Goal: Information Seeking & Learning: Check status

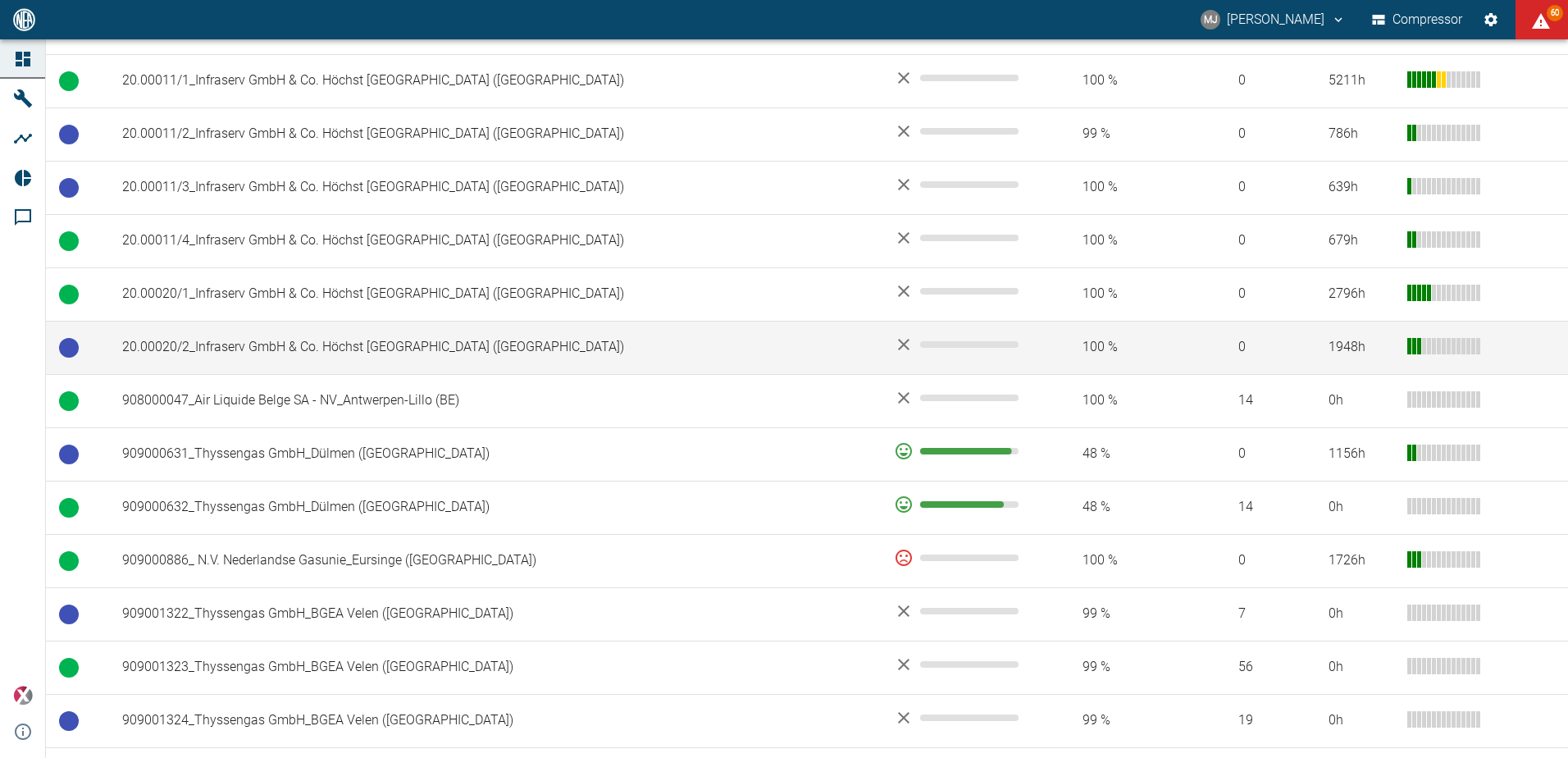
scroll to position [926, 0]
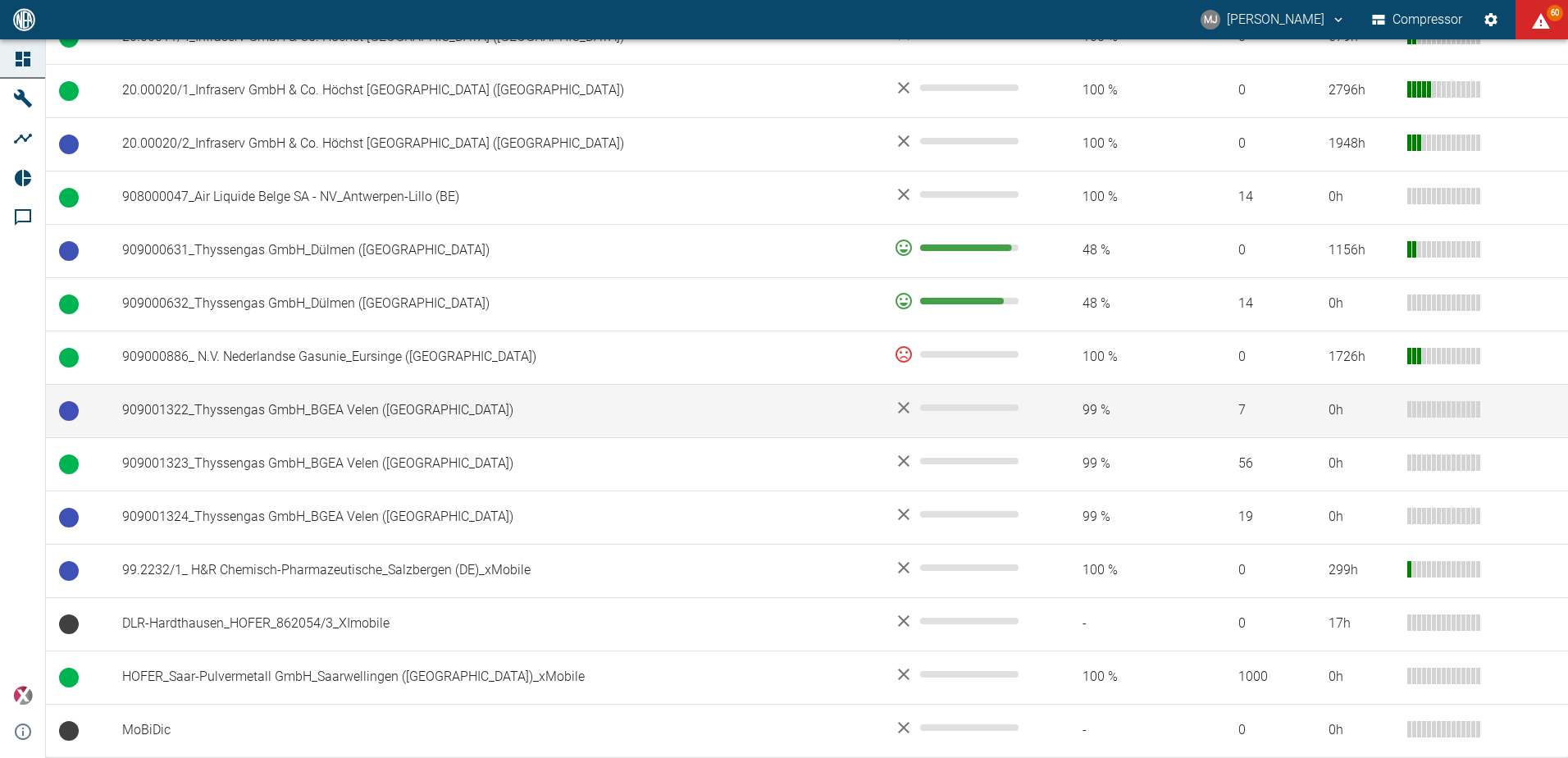
click at [323, 417] on td "909001322_Thyssengas GmbH_BGEA Velen ([GEOGRAPHIC_DATA])" at bounding box center [495, 411] width 772 height 54
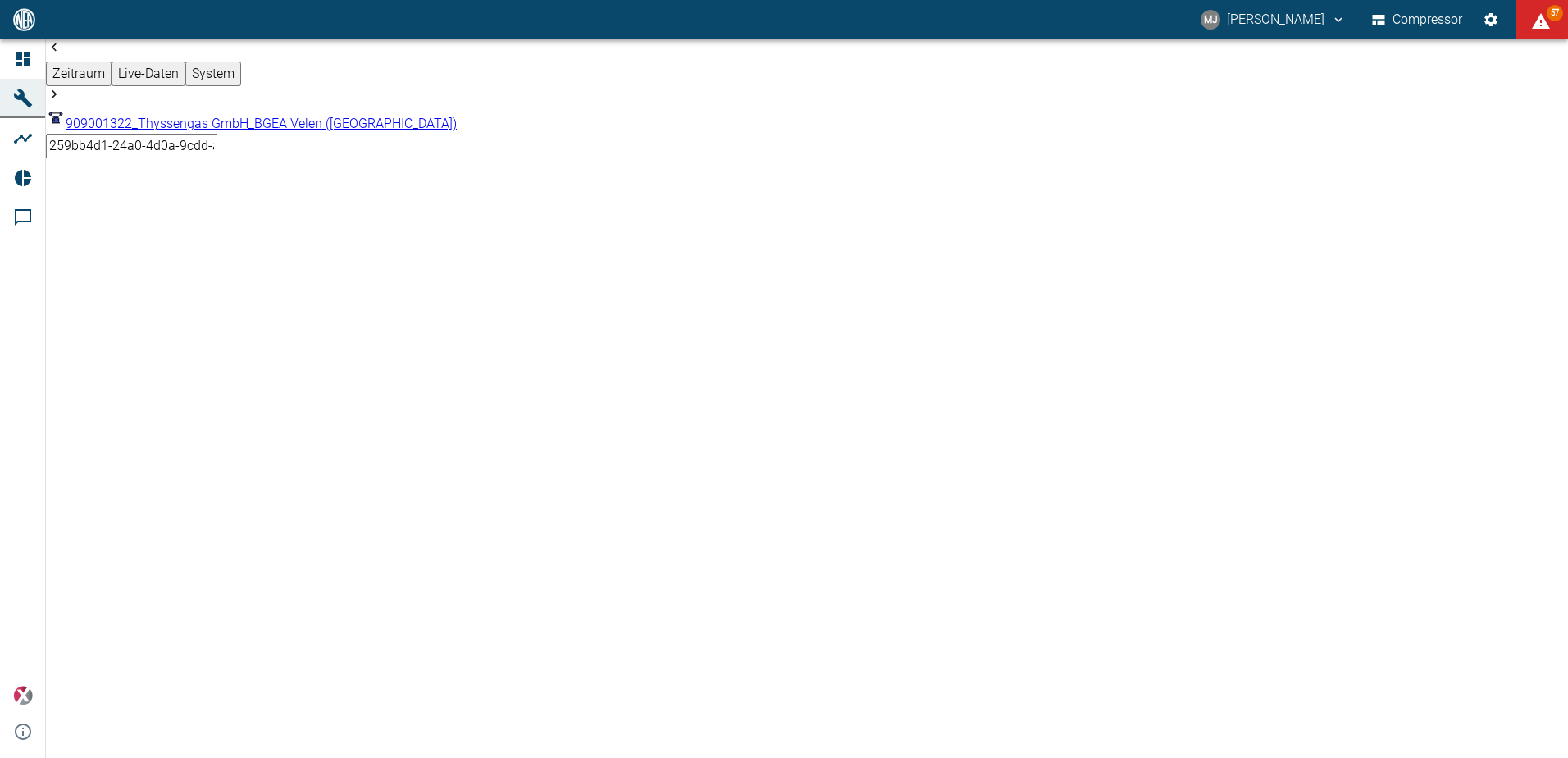
scroll to position [1208, 0]
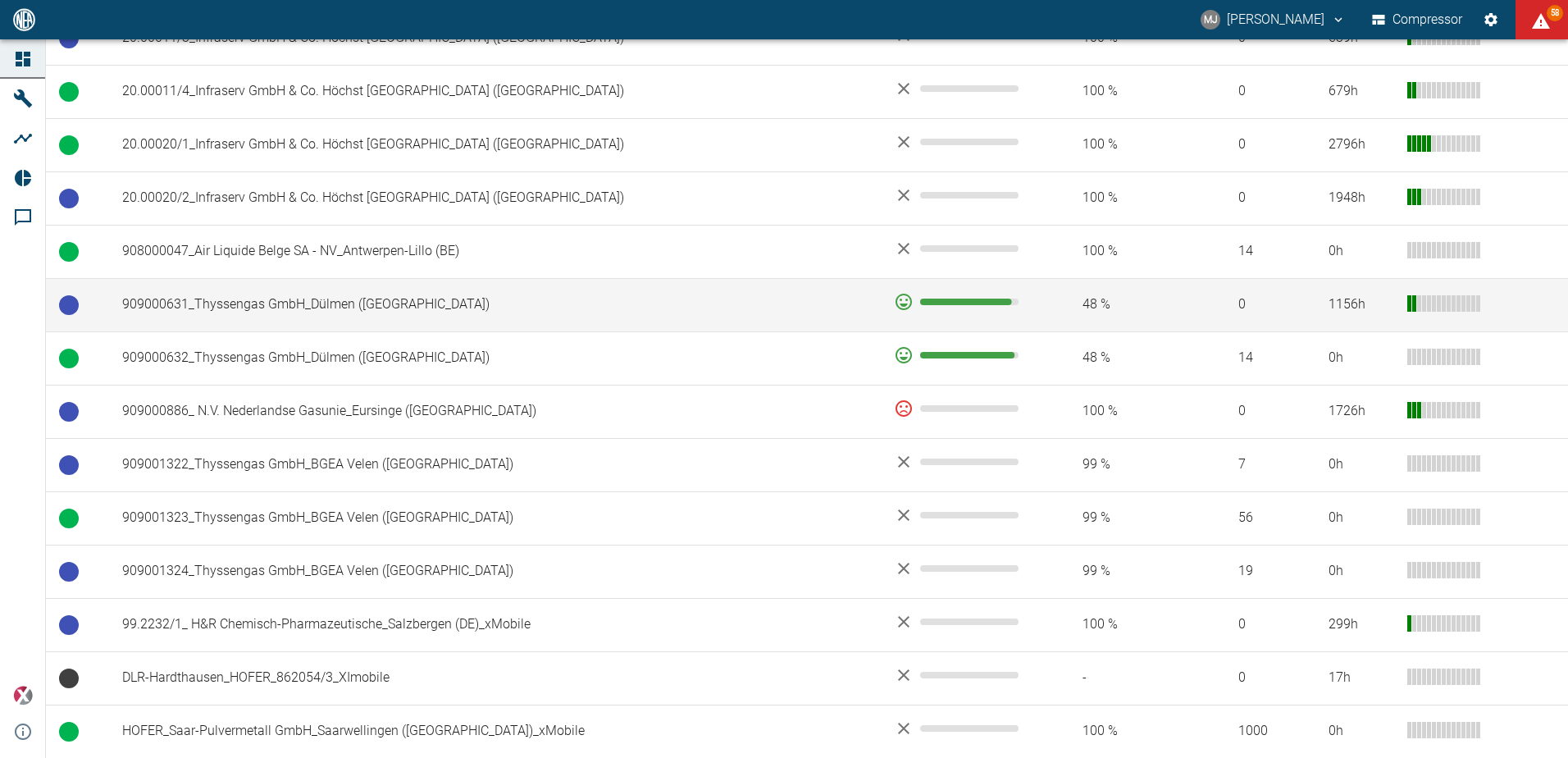
scroll to position [926, 0]
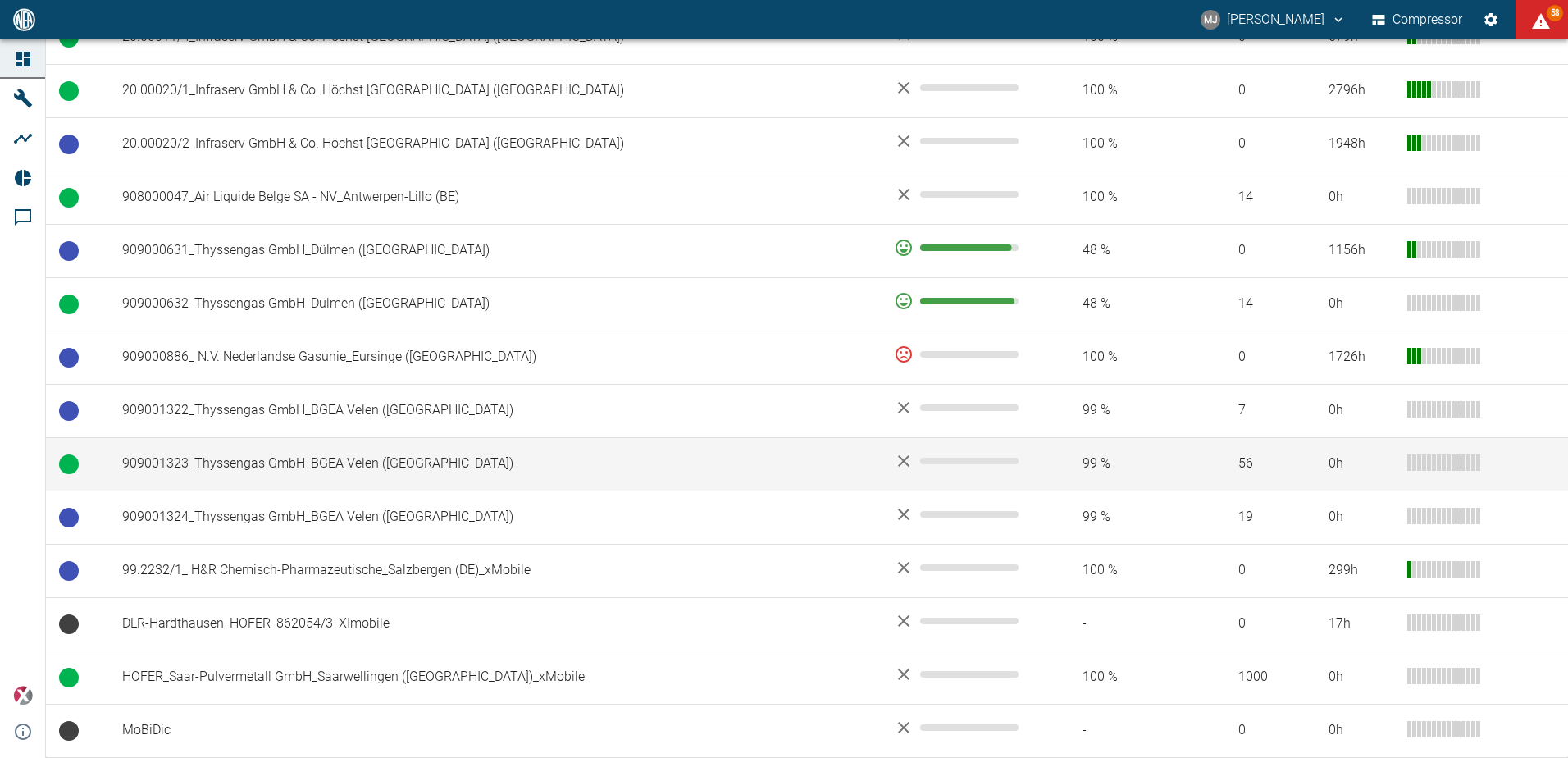
click at [324, 465] on td "909001323_Thyssengas GmbH_BGEA Velen ([GEOGRAPHIC_DATA])" at bounding box center [495, 464] width 772 height 54
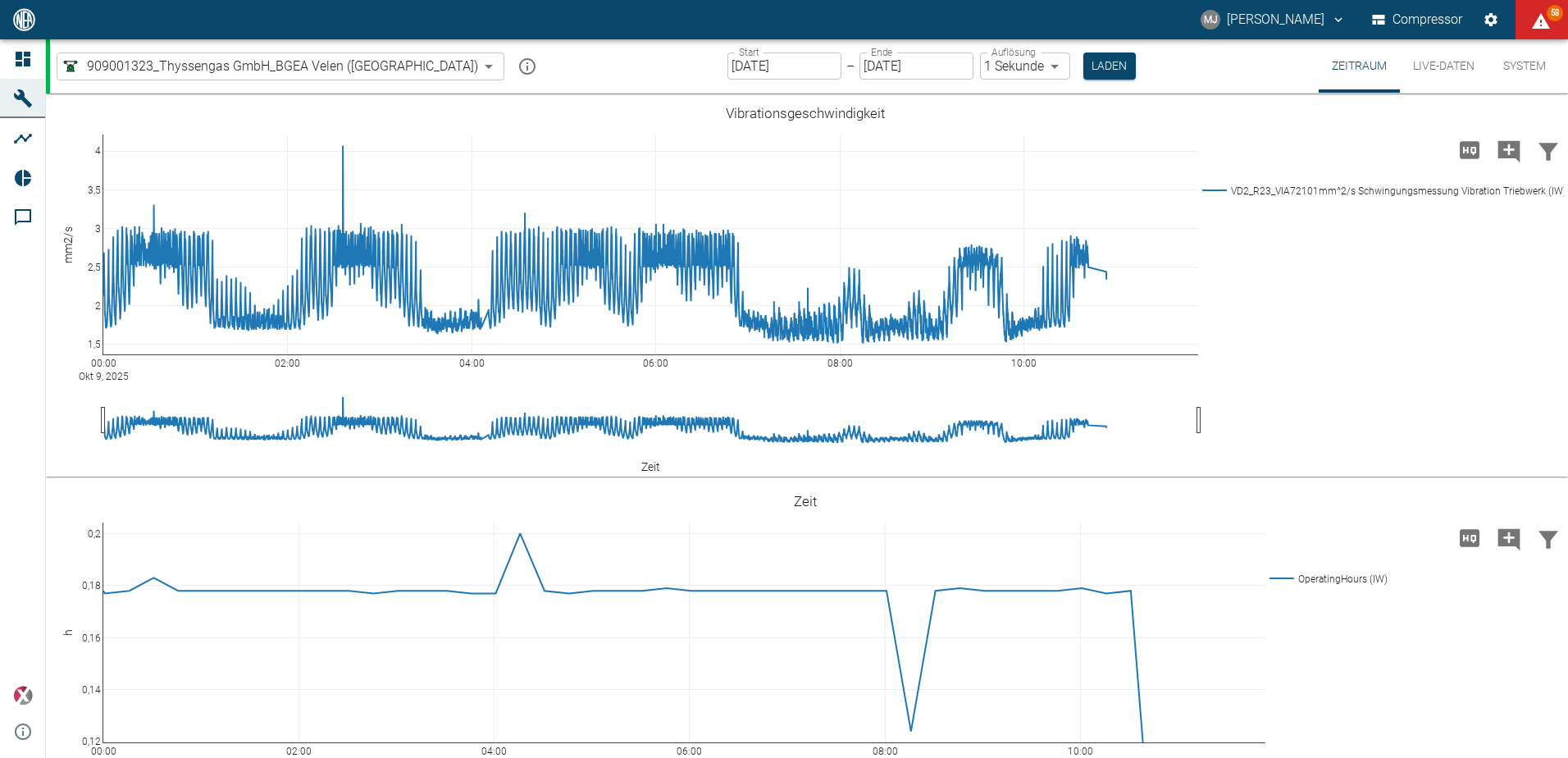
click at [375, 72] on body "MJ Markus Jesser Compressor 58 Dashboard Maschinen Analysen Reports Kommentare …" at bounding box center [784, 379] width 1568 height 758
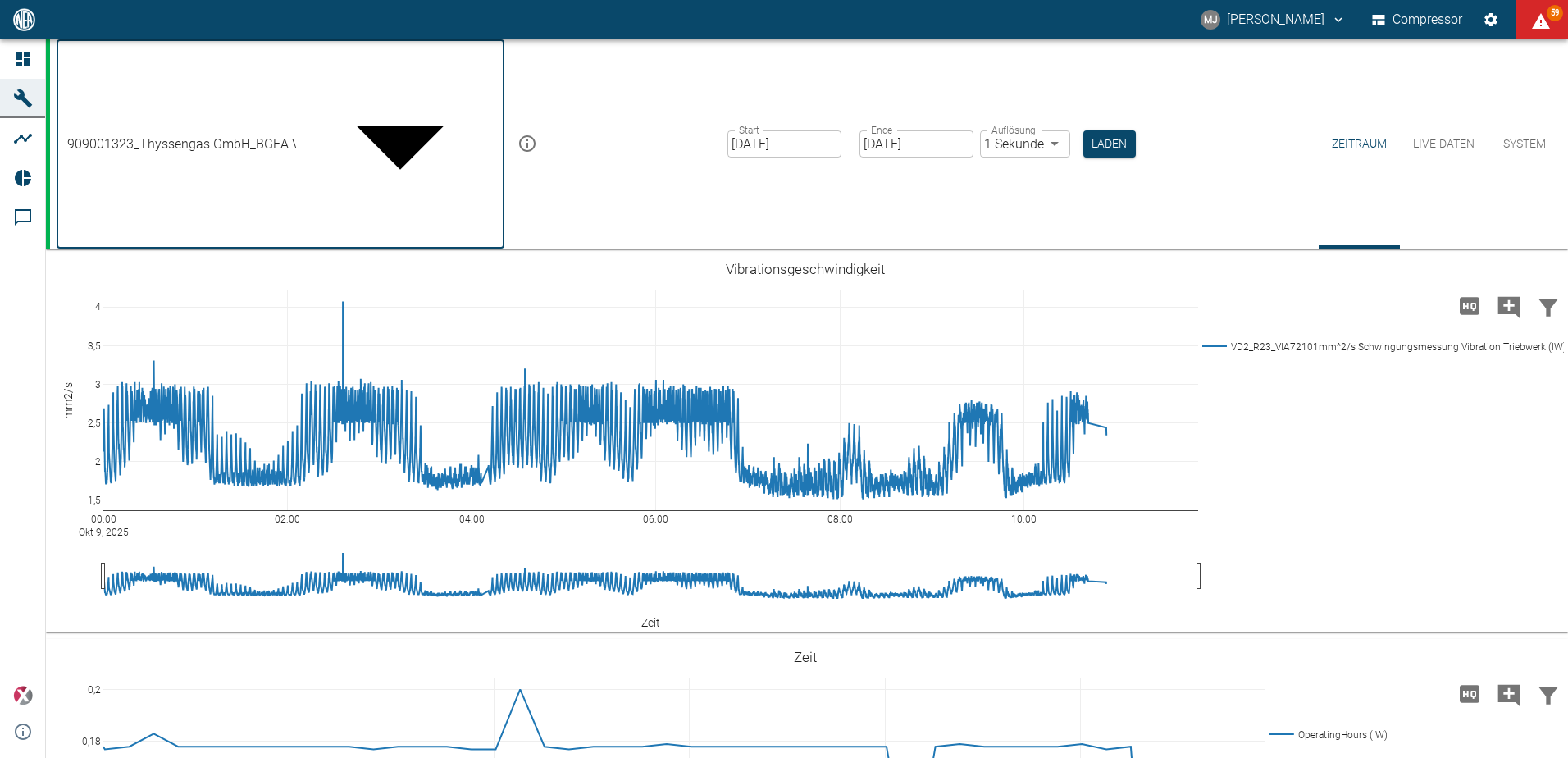
click at [490, 757] on div at bounding box center [784, 771] width 1568 height 0
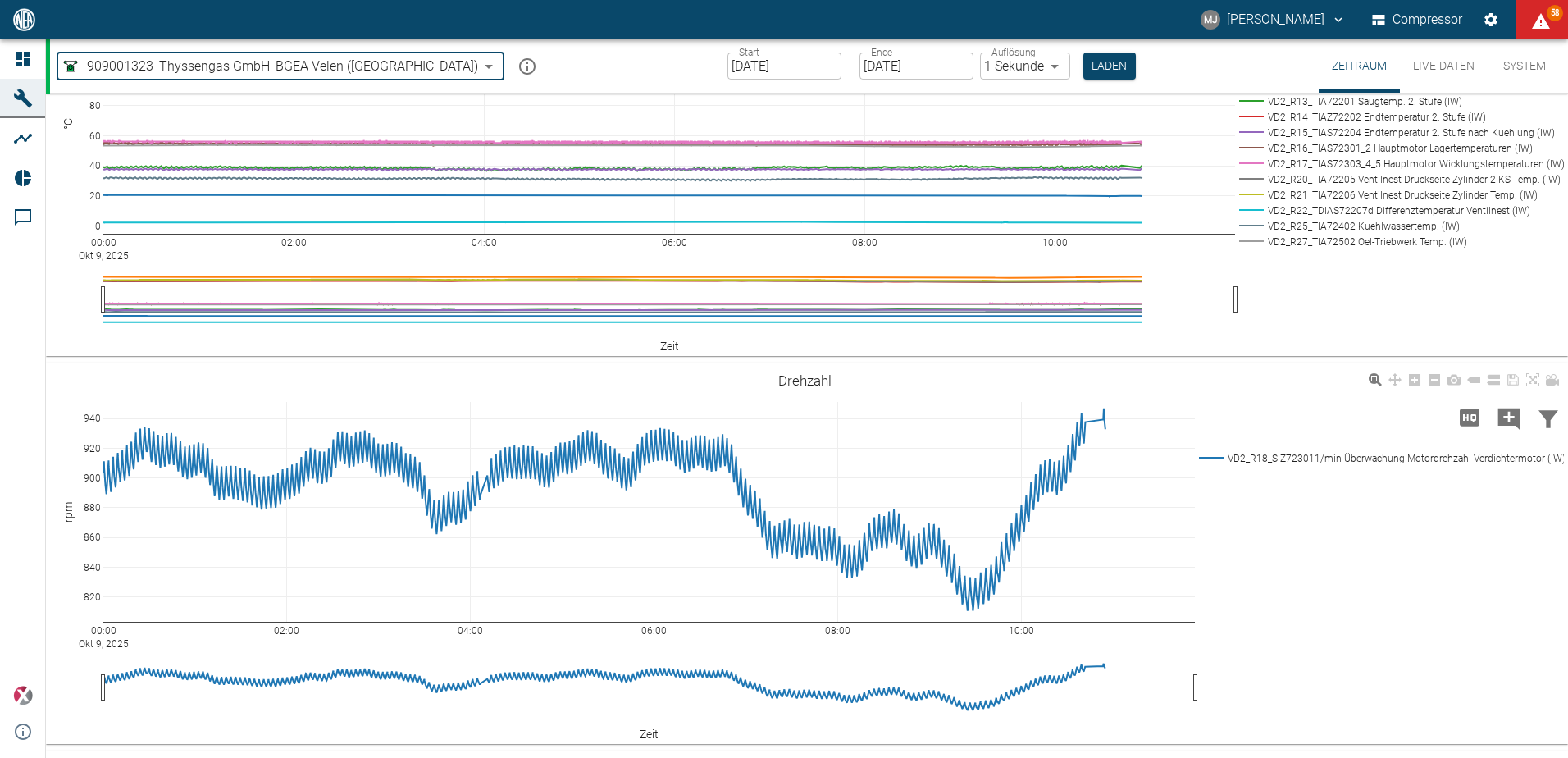
scroll to position [1248, 0]
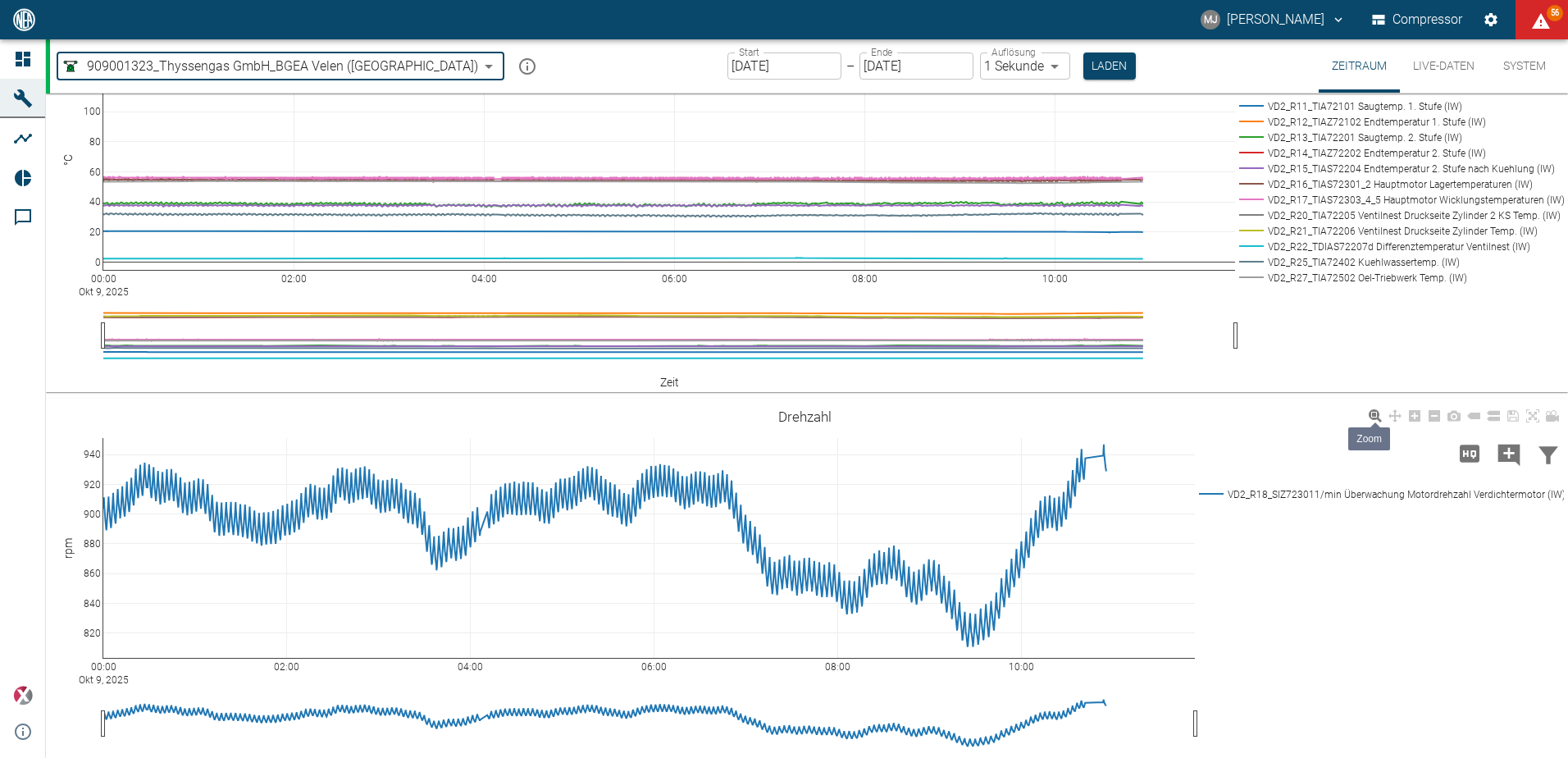
click at [1380, 418] on icon at bounding box center [1376, 416] width 13 height 13
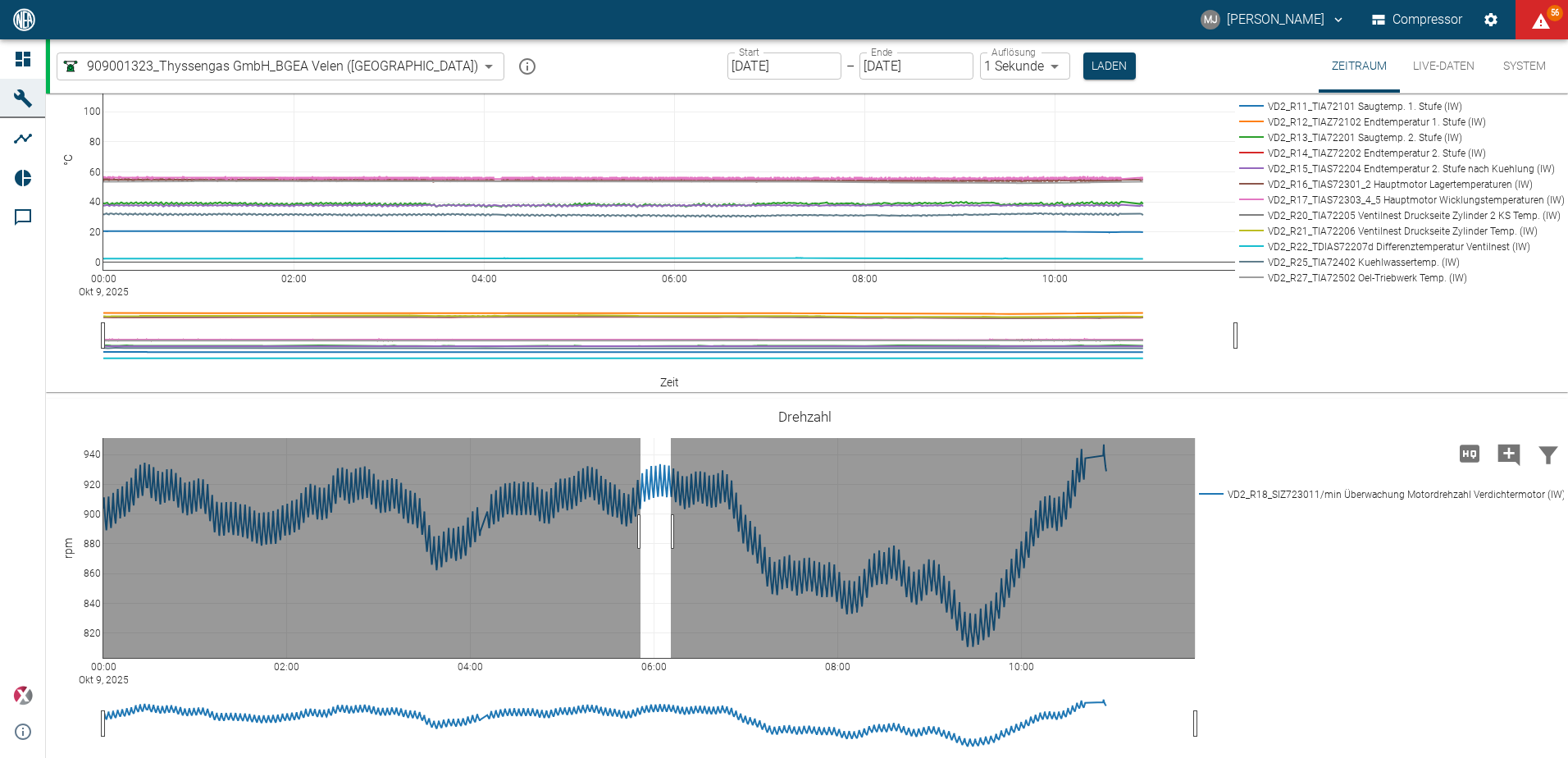
drag, startPoint x: 640, startPoint y: 531, endPoint x: 675, endPoint y: 531, distance: 35.0
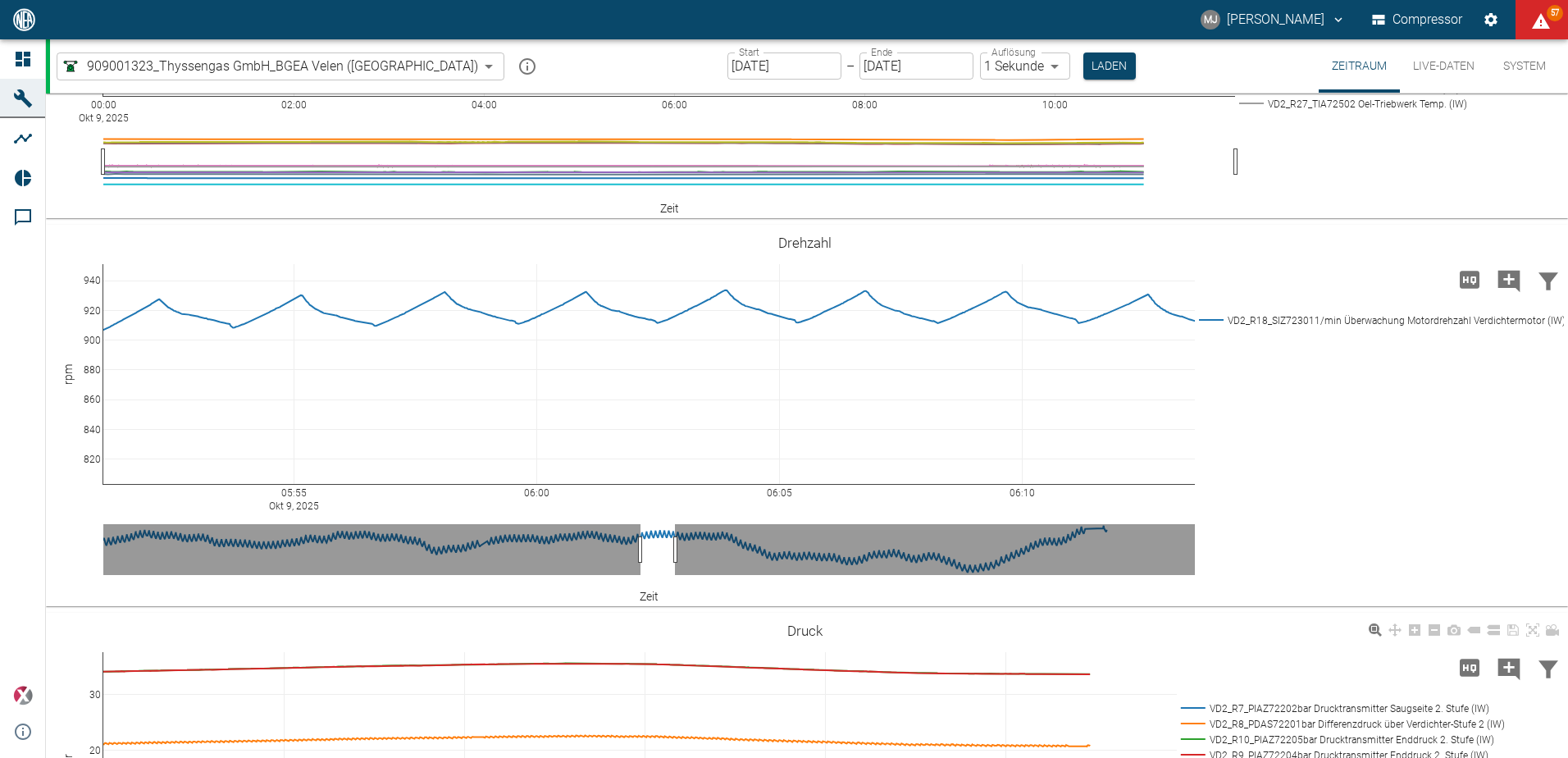
scroll to position [1413, 0]
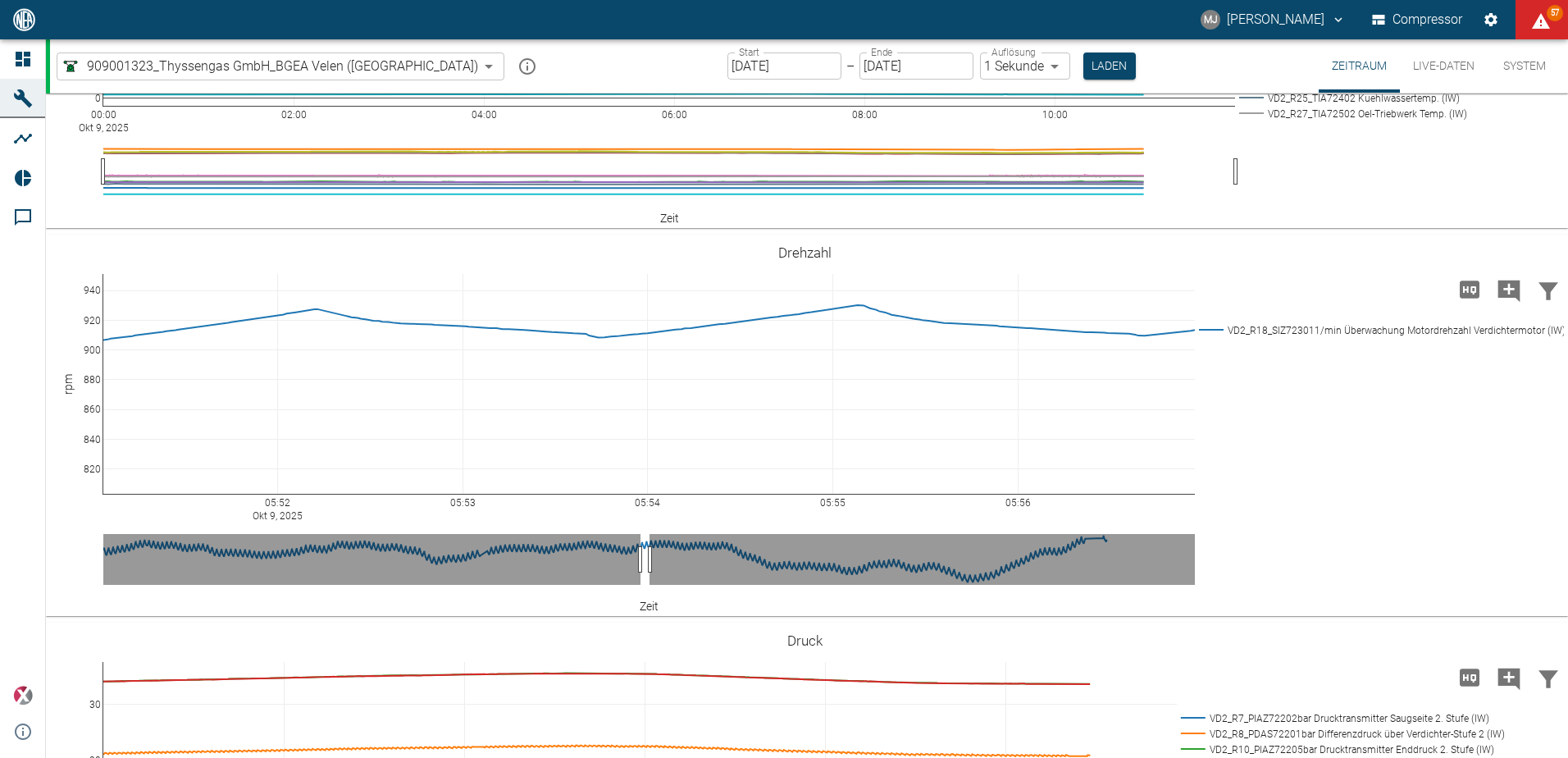
drag, startPoint x: 680, startPoint y: 556, endPoint x: 655, endPoint y: 558, distance: 25.1
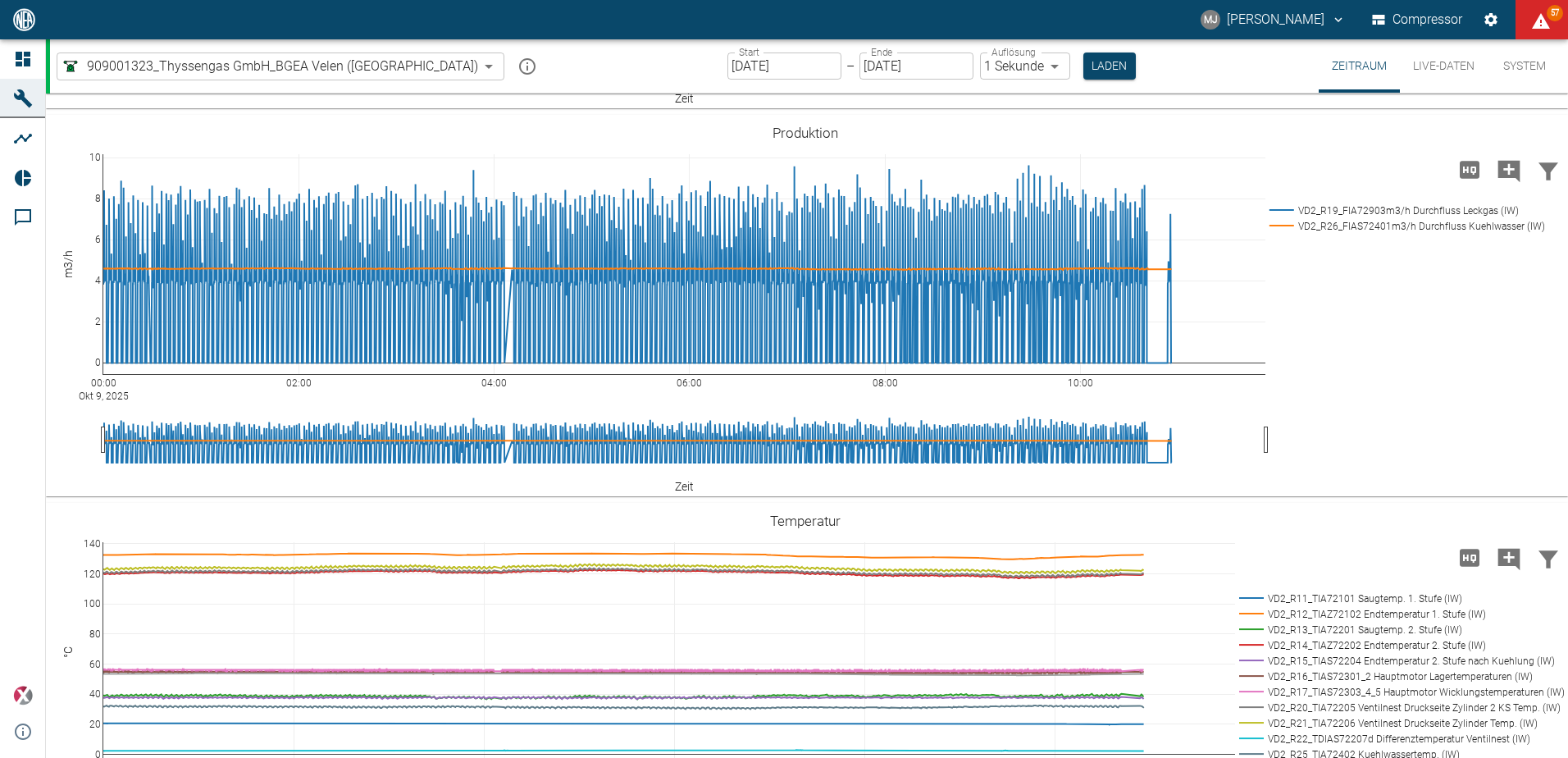
scroll to position [0, 0]
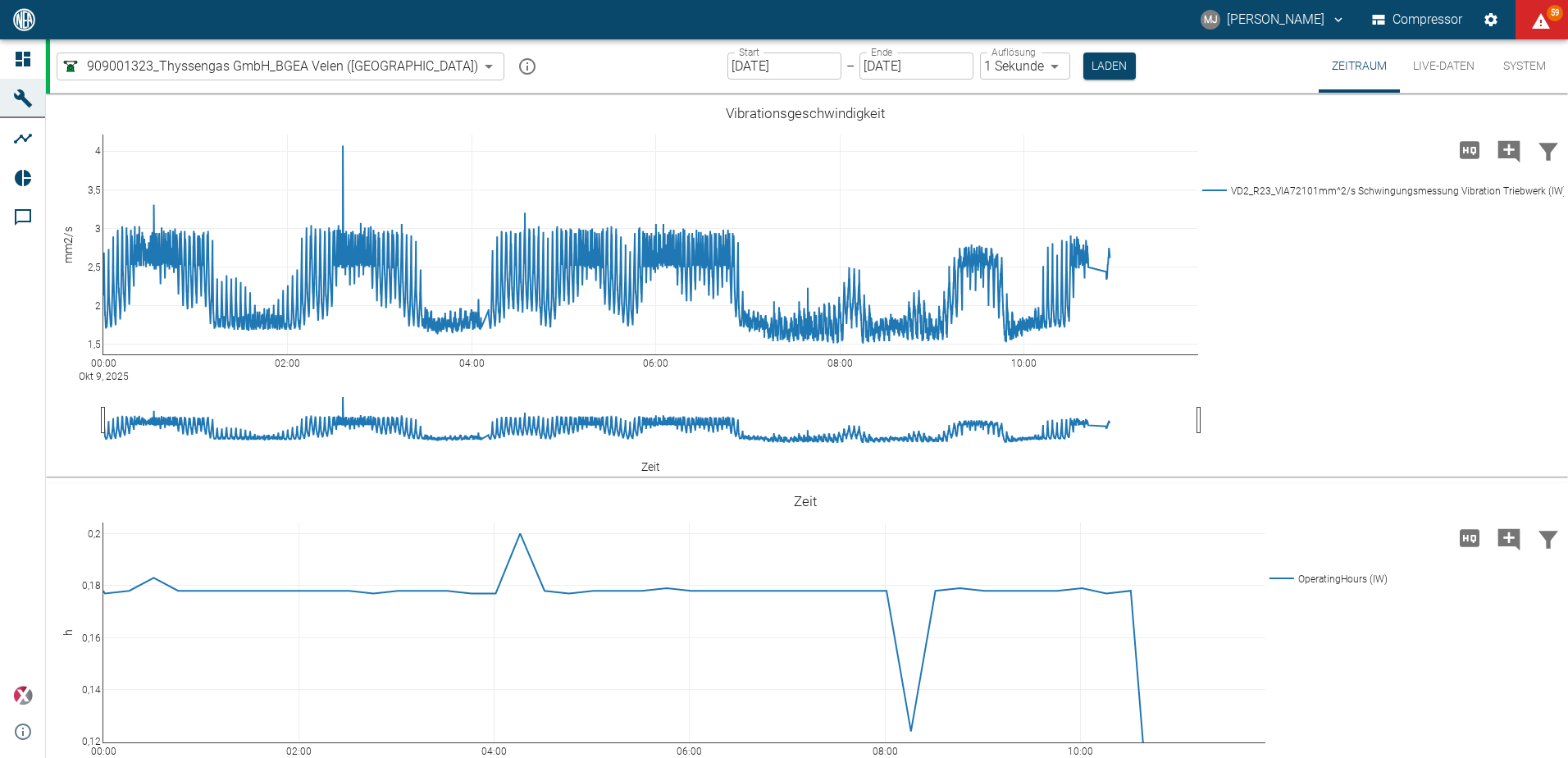
click at [358, 73] on body "MJ Markus Jesser Compressor 59 Dashboard Maschinen Analysen Reports Kommentare …" at bounding box center [784, 379] width 1568 height 758
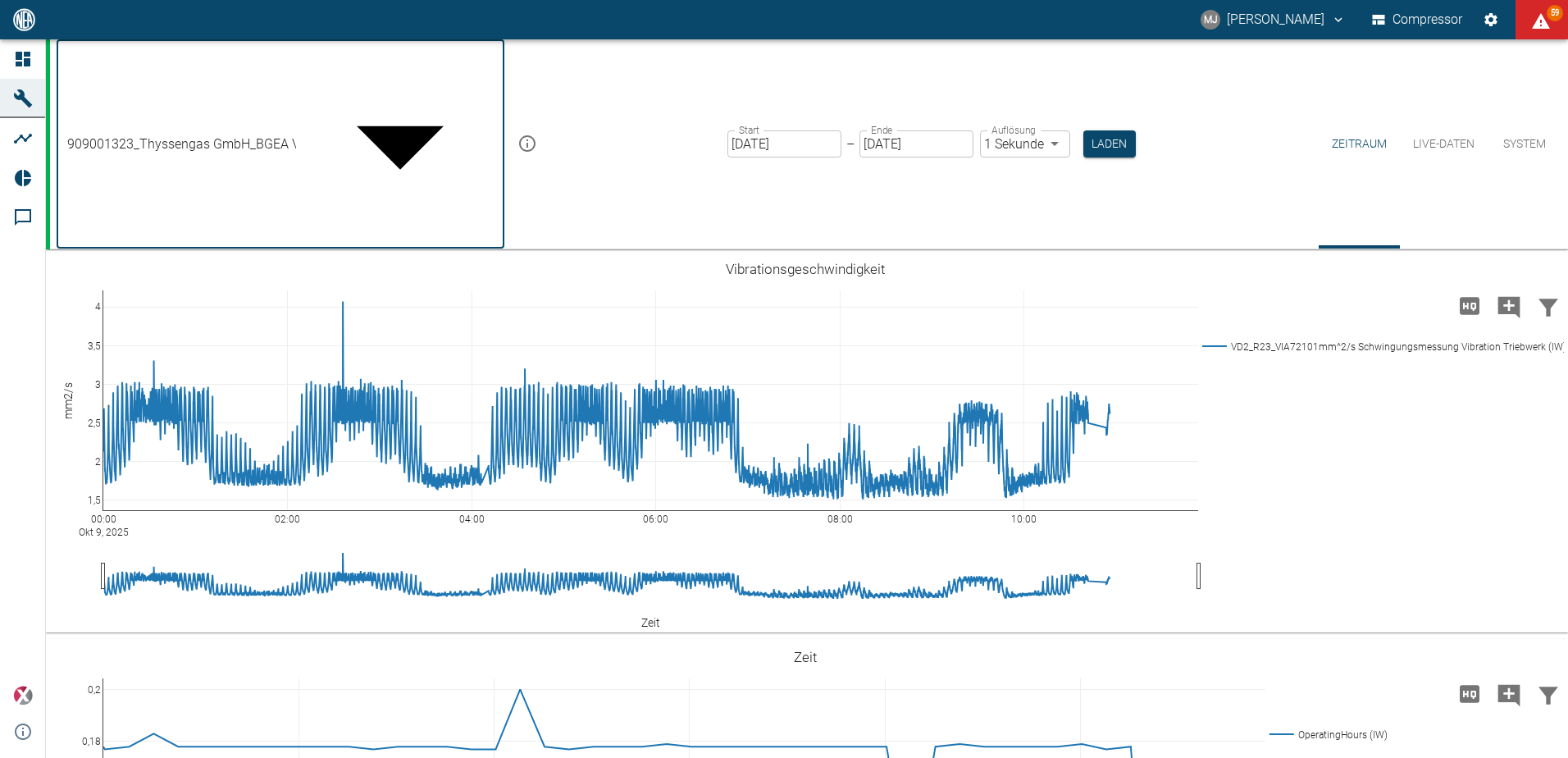
drag, startPoint x: 369, startPoint y: 639, endPoint x: 657, endPoint y: 582, distance: 293.6
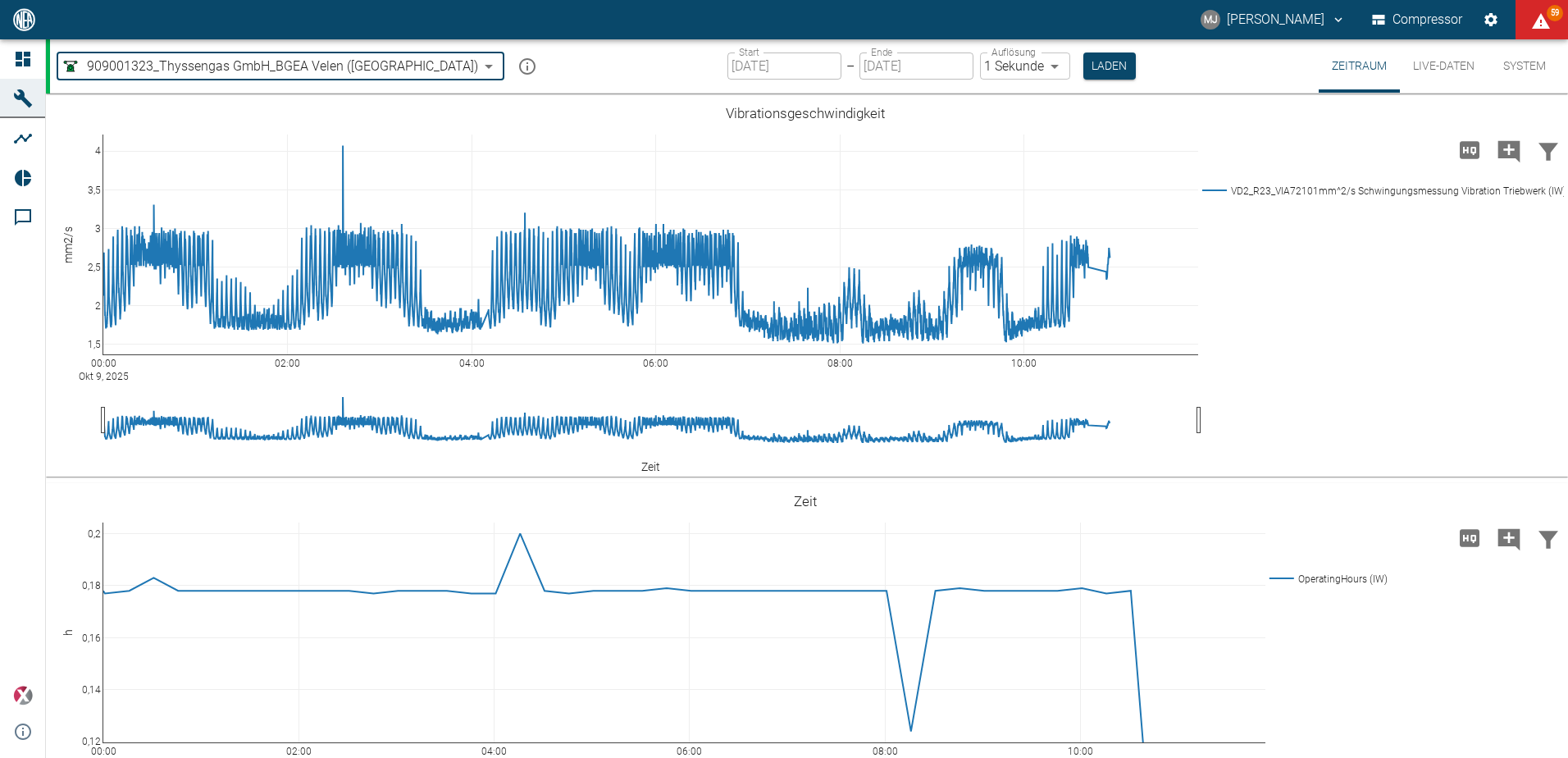
type input "844eaeab-9828-4312-bce0-6553bba898d4"
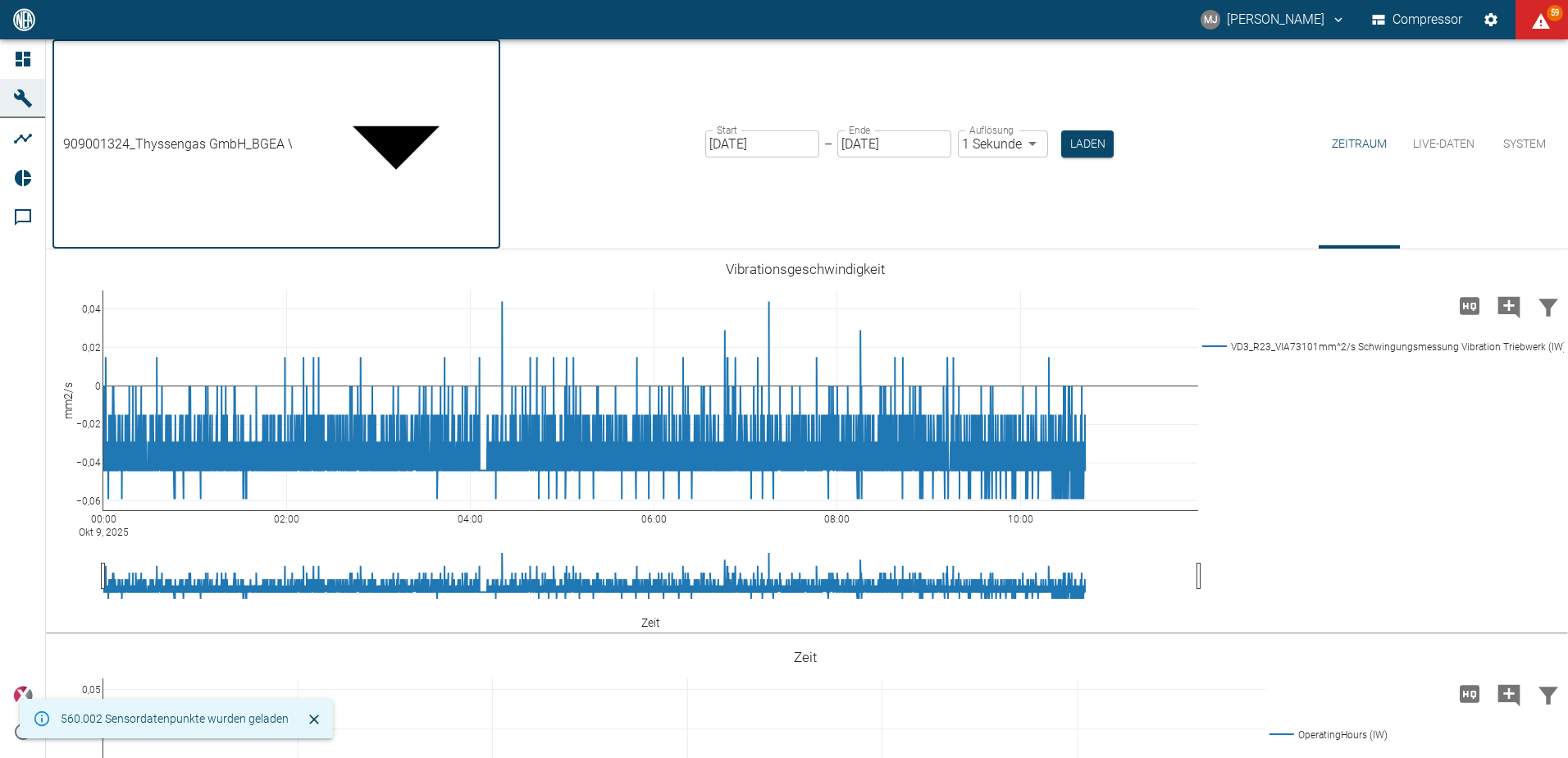
click at [371, 67] on body "MJ Markus Jesser Compressor 59 Dashboard Maschinen Analysen Reports Kommentare …" at bounding box center [784, 379] width 1568 height 758
click at [759, 757] on div at bounding box center [784, 771] width 1568 height 0
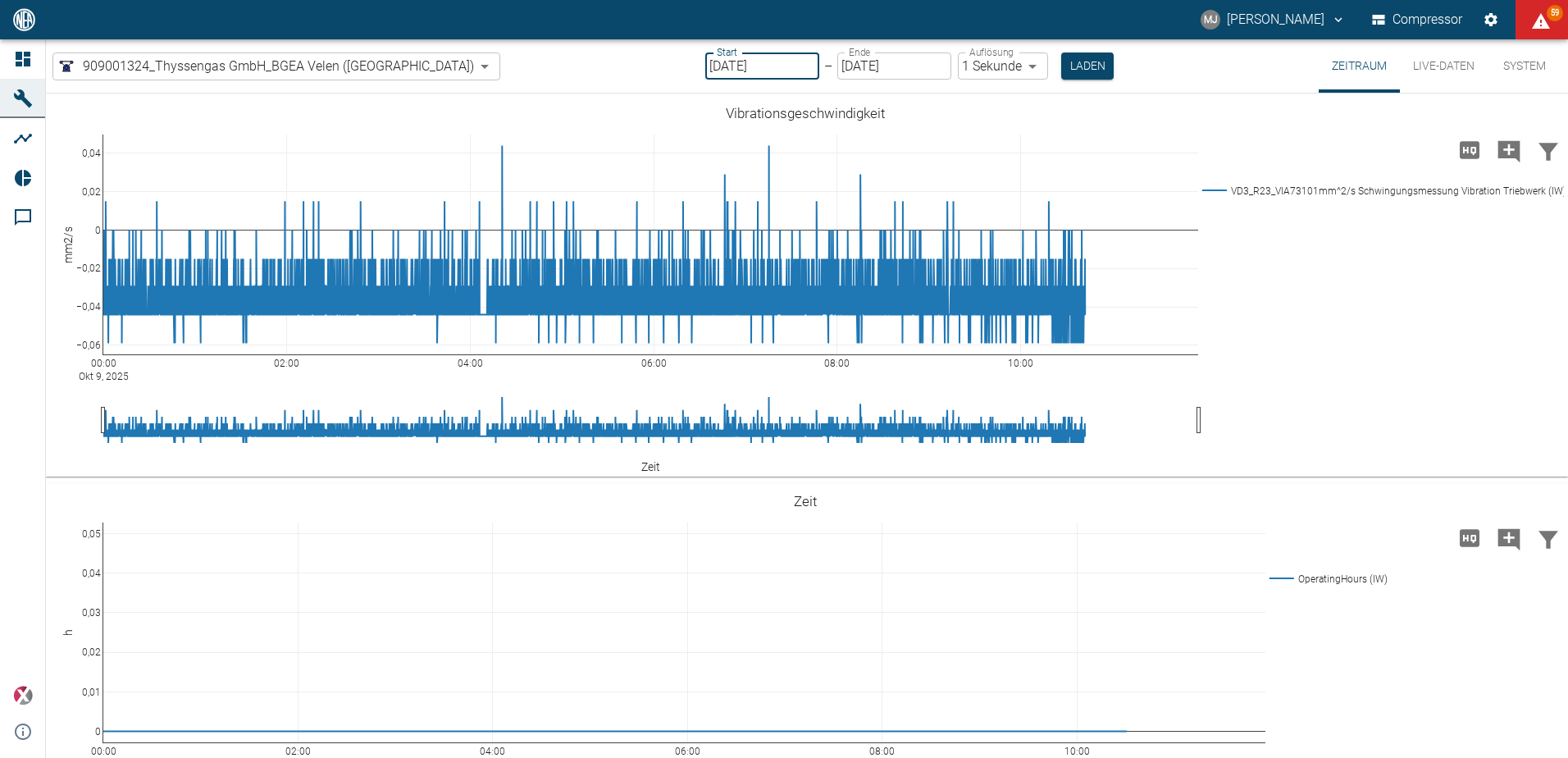
click at [754, 68] on input "[DATE]" at bounding box center [762, 66] width 114 height 27
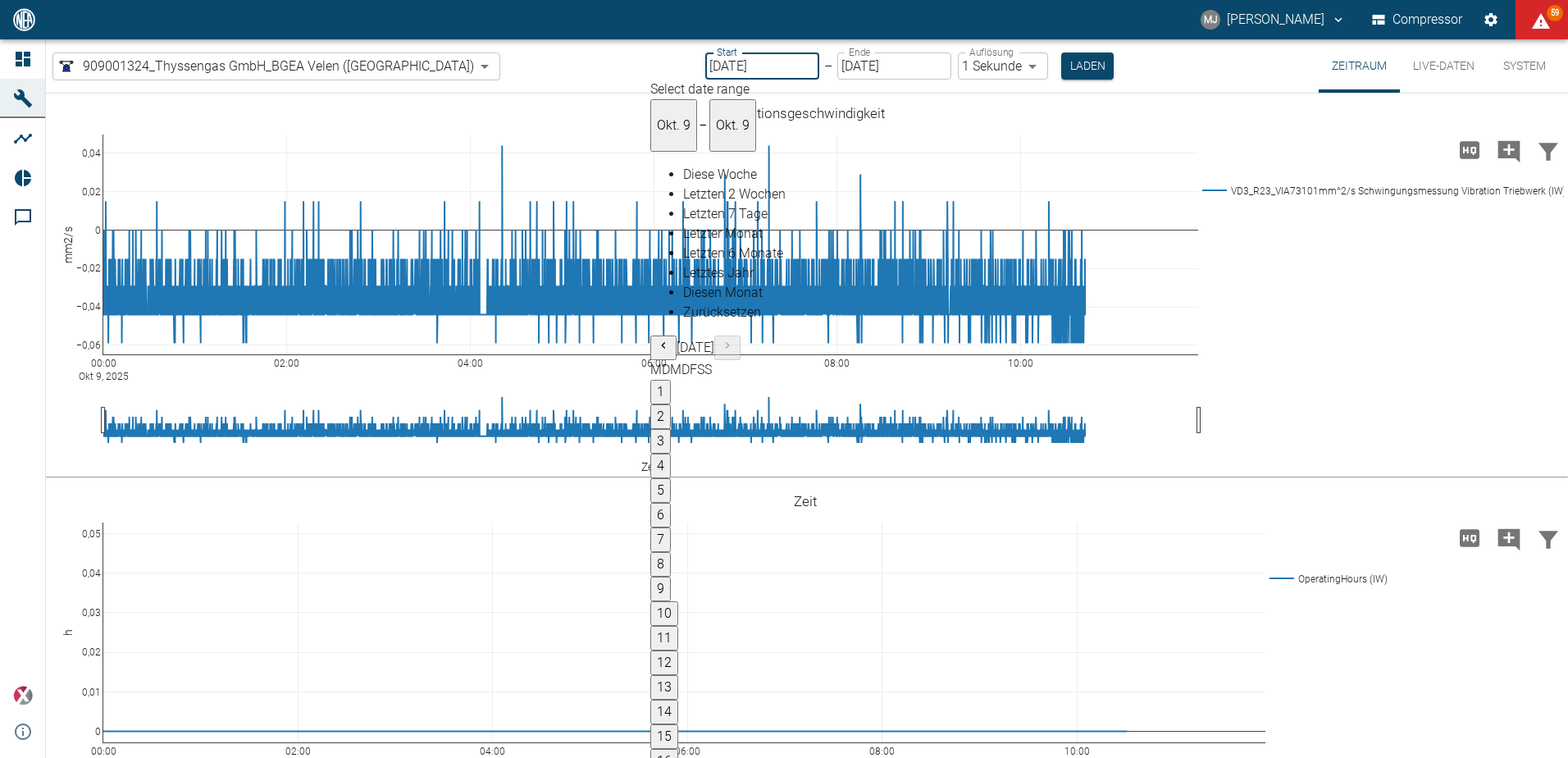
type input "[DATE]"
type input "2min"
click at [957, 64] on body "MJ Markus Jesser Compressor 59 Dashboard Maschinen Analysen Reports Kommentare …" at bounding box center [784, 379] width 1568 height 758
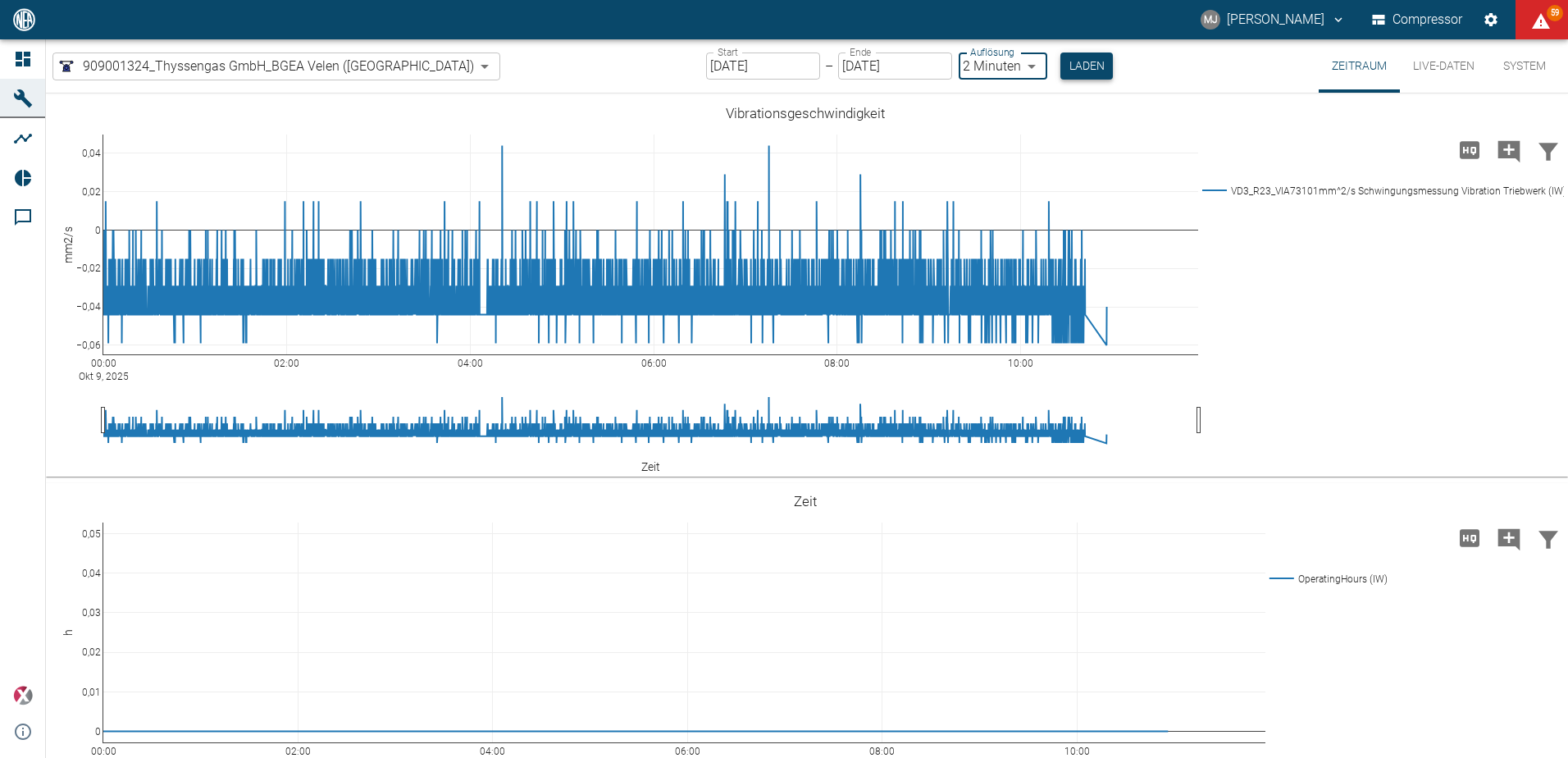
click at [1061, 64] on button "Laden" at bounding box center [1086, 66] width 53 height 27
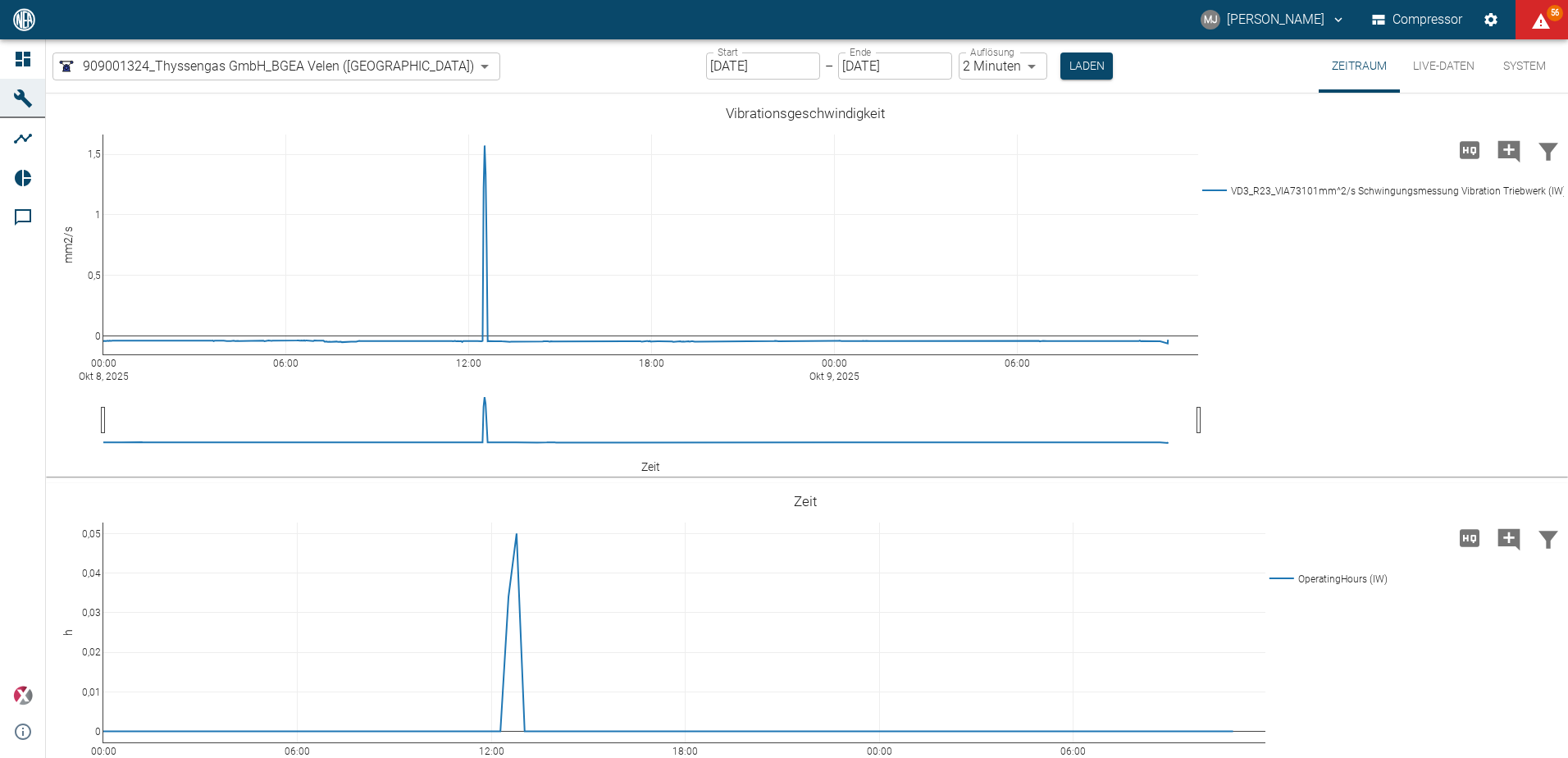
click at [351, 69] on body "MJ Markus Jesser Compressor 56 Dashboard Maschinen Analysen Reports Kommentare …" at bounding box center [784, 379] width 1568 height 758
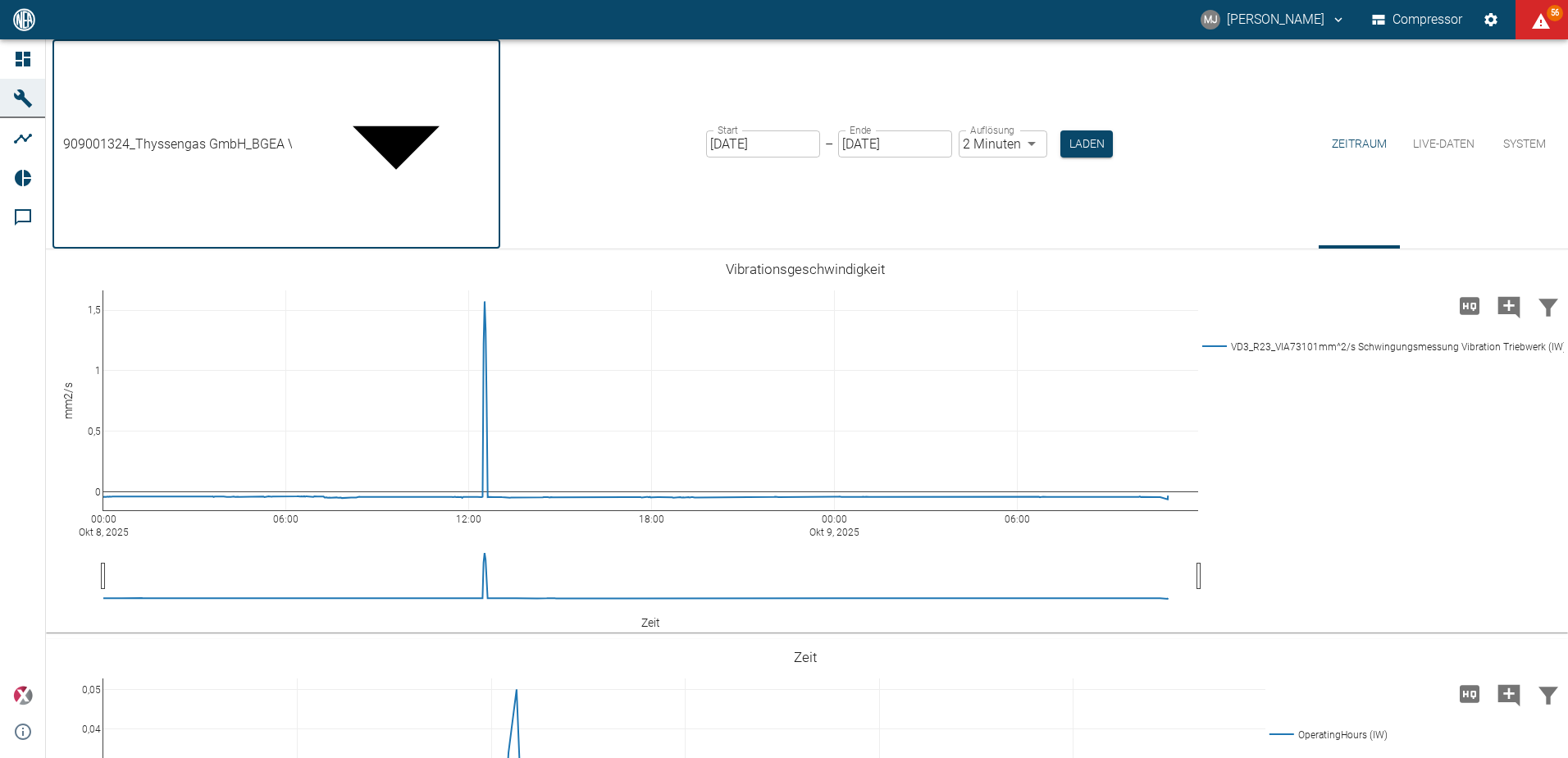
drag, startPoint x: 461, startPoint y: 610, endPoint x: 675, endPoint y: 566, distance: 218.5
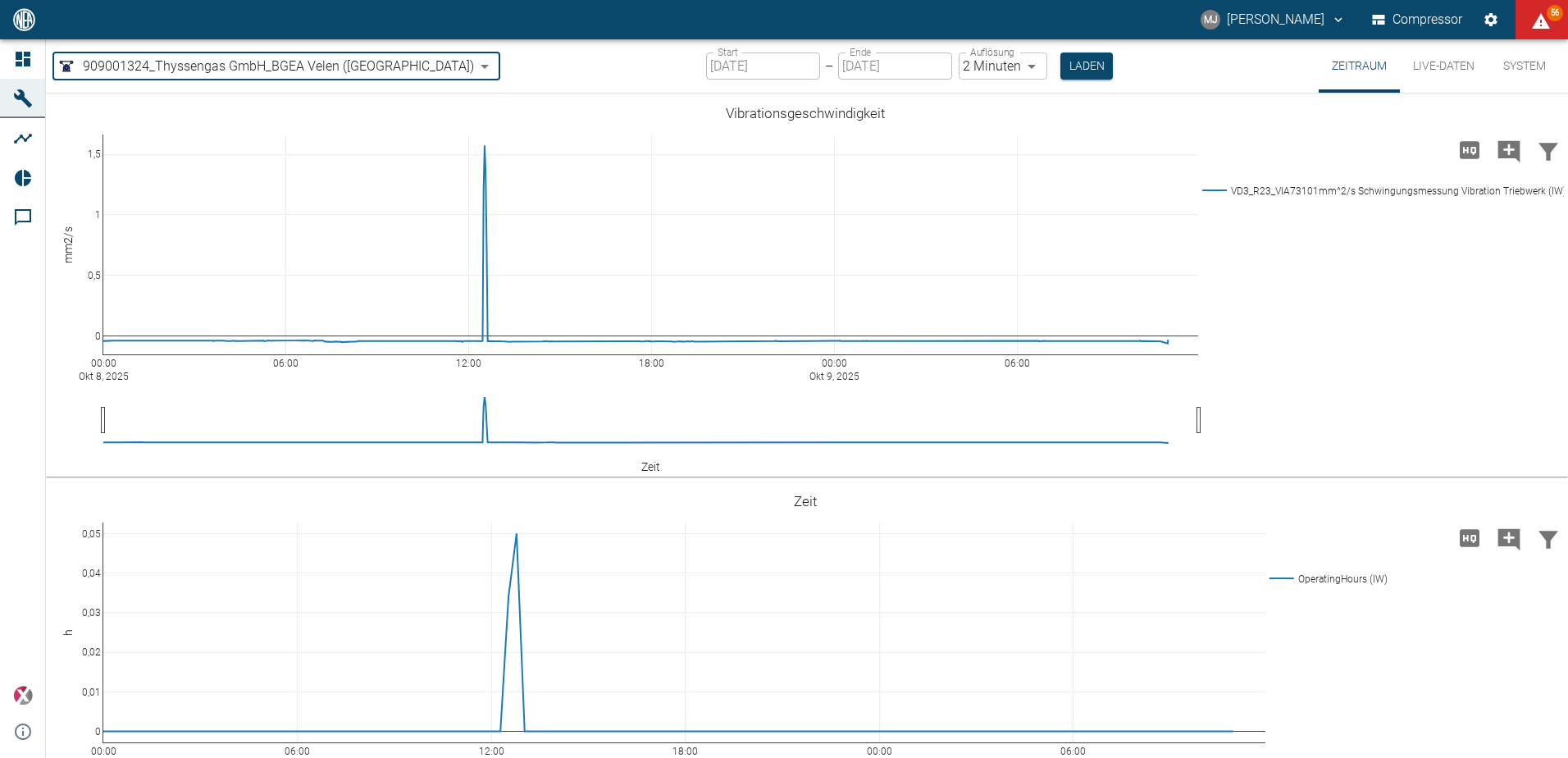
type input "d323cb37-0897-47d8-890e-65236b20deb2"
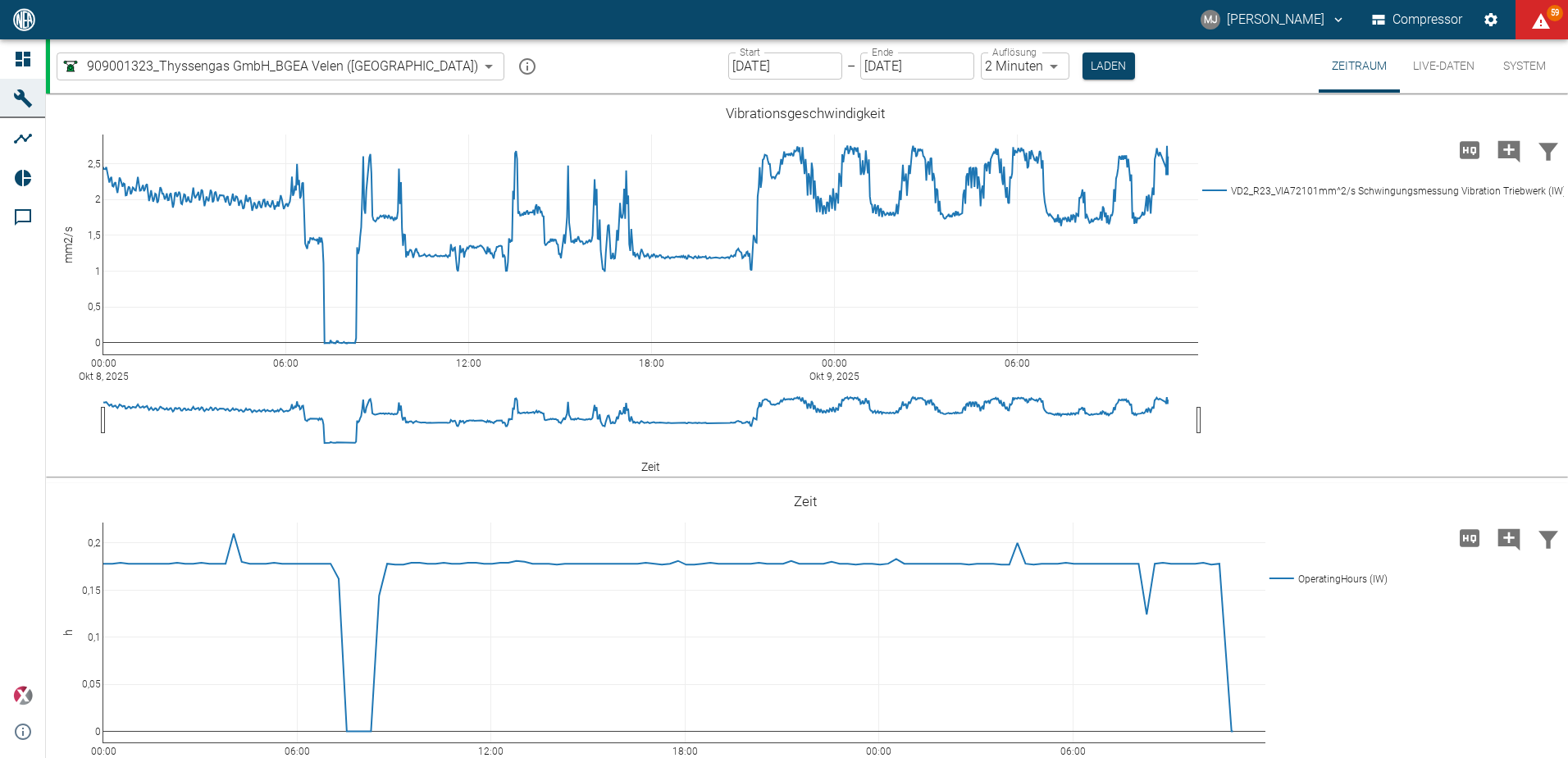
scroll to position [1312, 0]
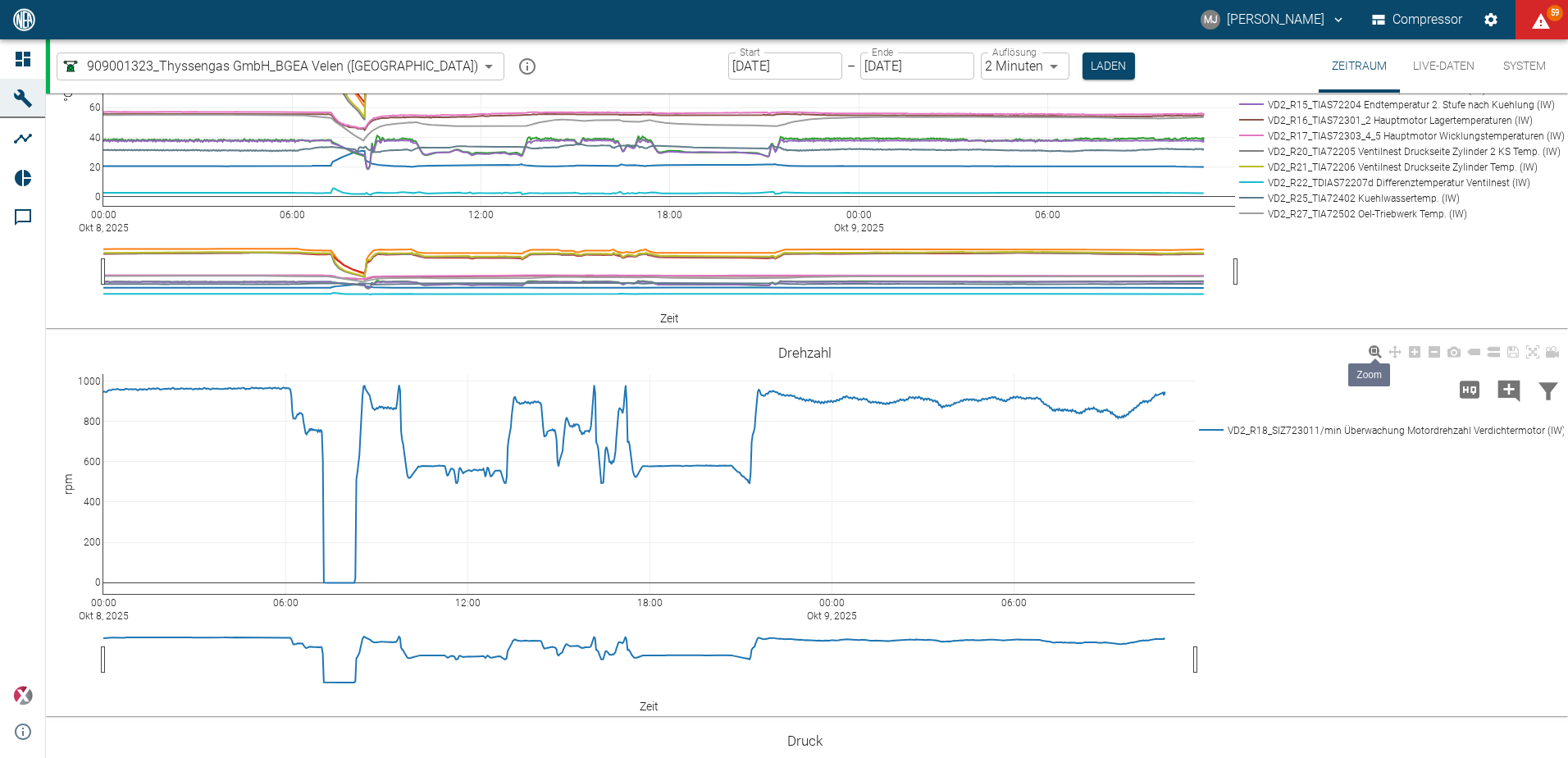
click at [1376, 350] on icon at bounding box center [1376, 352] width 13 height 13
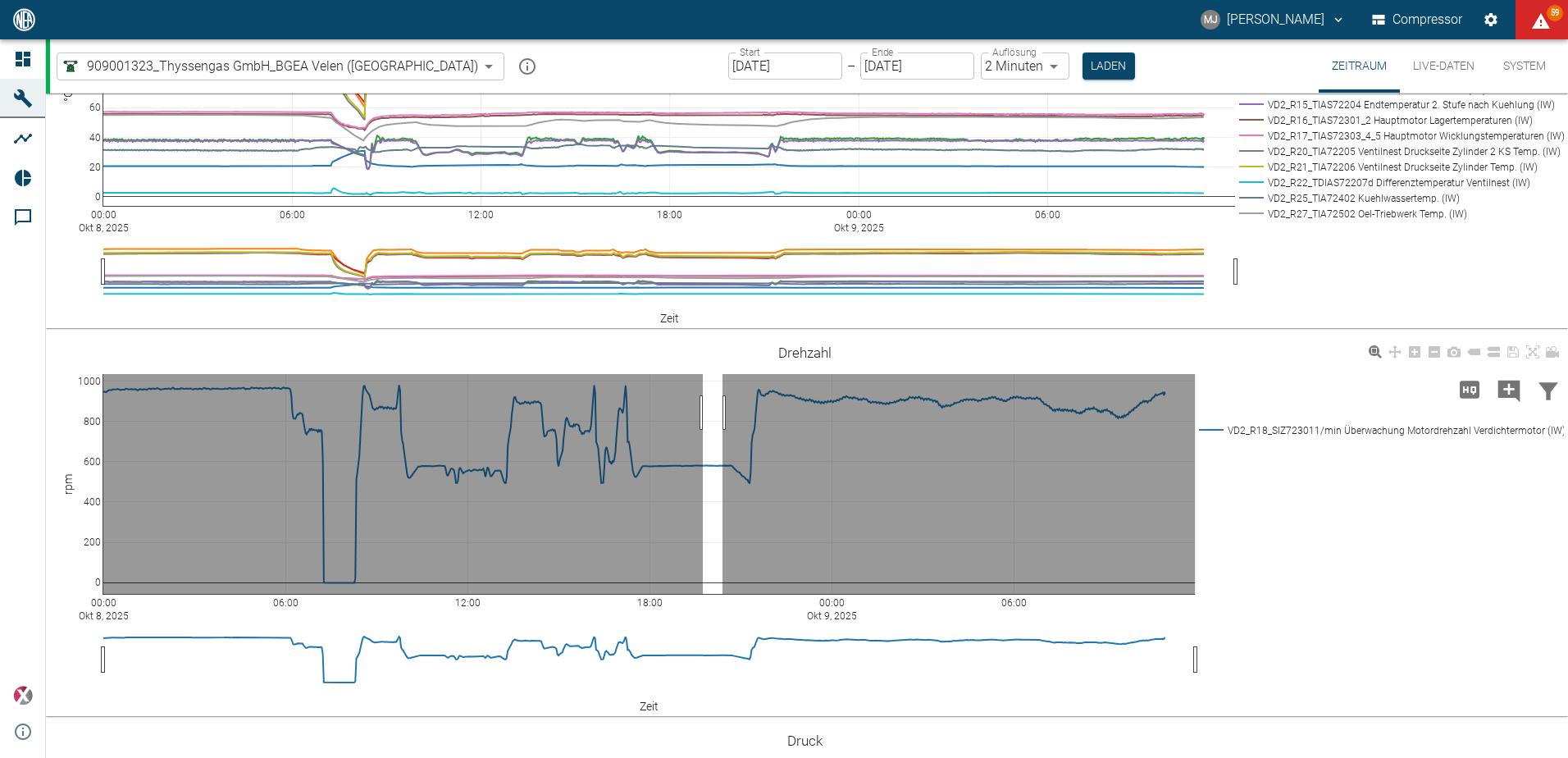
drag, startPoint x: 723, startPoint y: 412, endPoint x: 688, endPoint y: 412, distance: 35.0
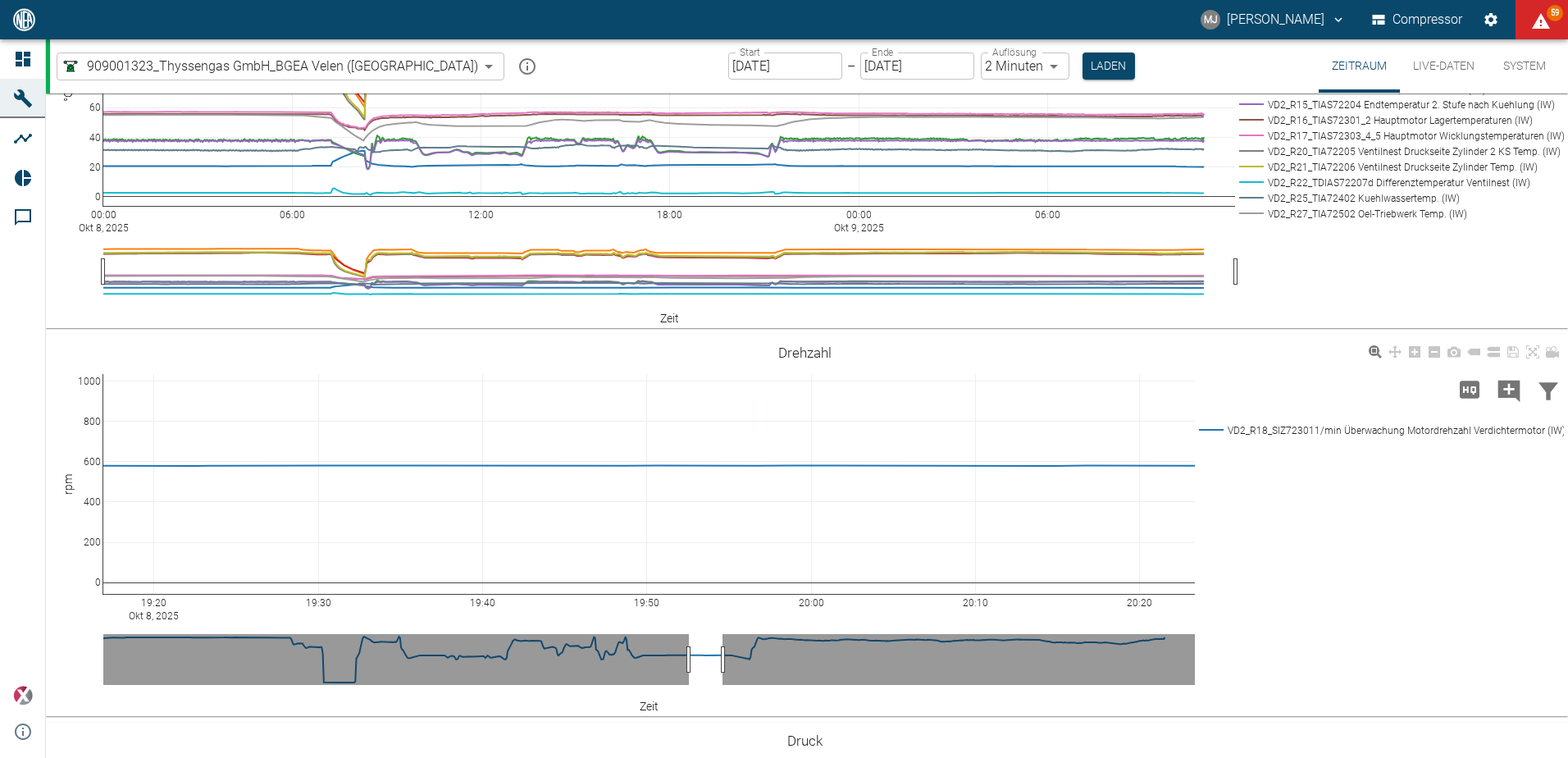
drag, startPoint x: 766, startPoint y: 415, endPoint x: 654, endPoint y: 419, distance: 112.1
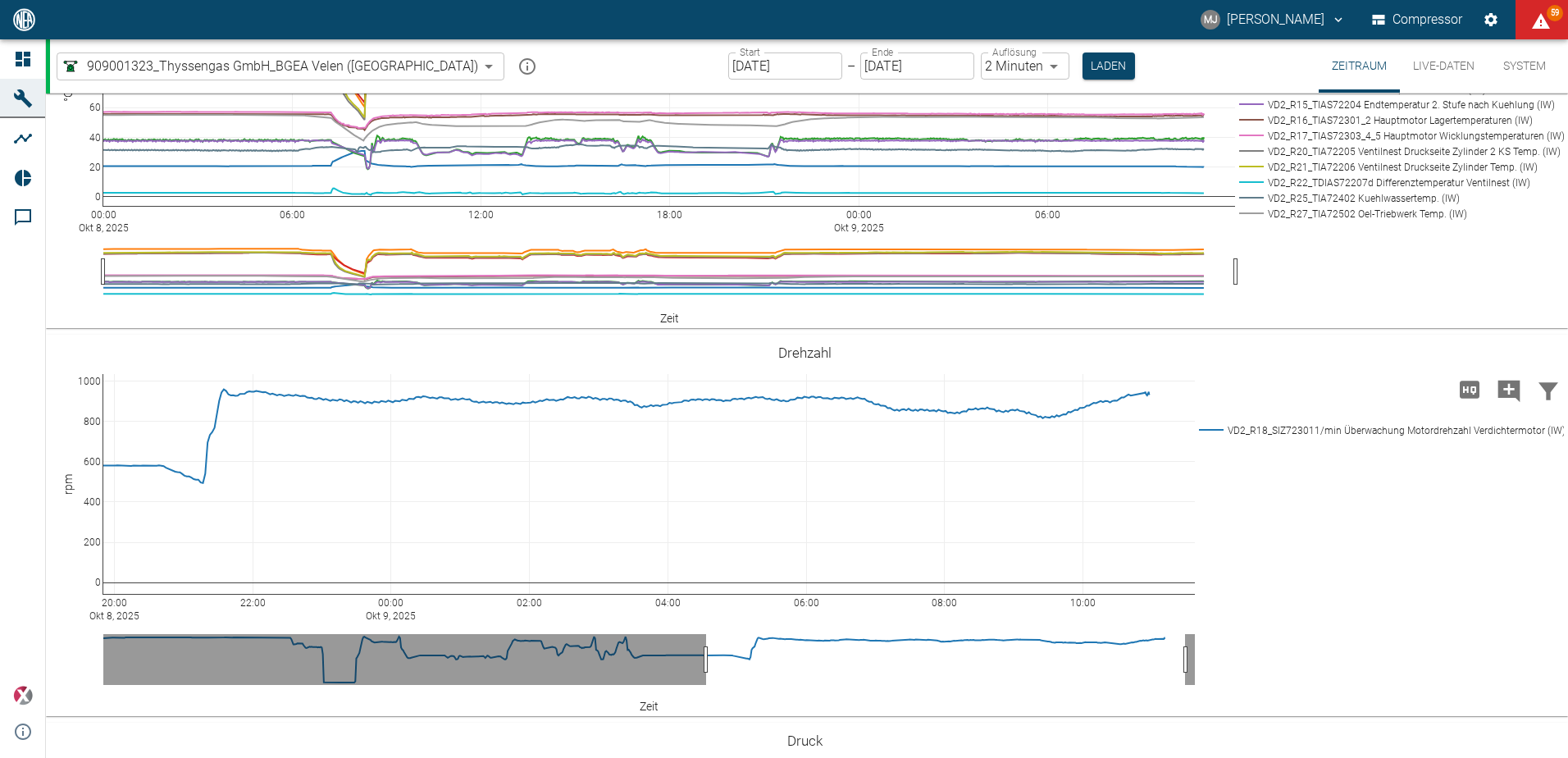
drag, startPoint x: 751, startPoint y: 658, endPoint x: 1186, endPoint y: 671, distance: 435.2
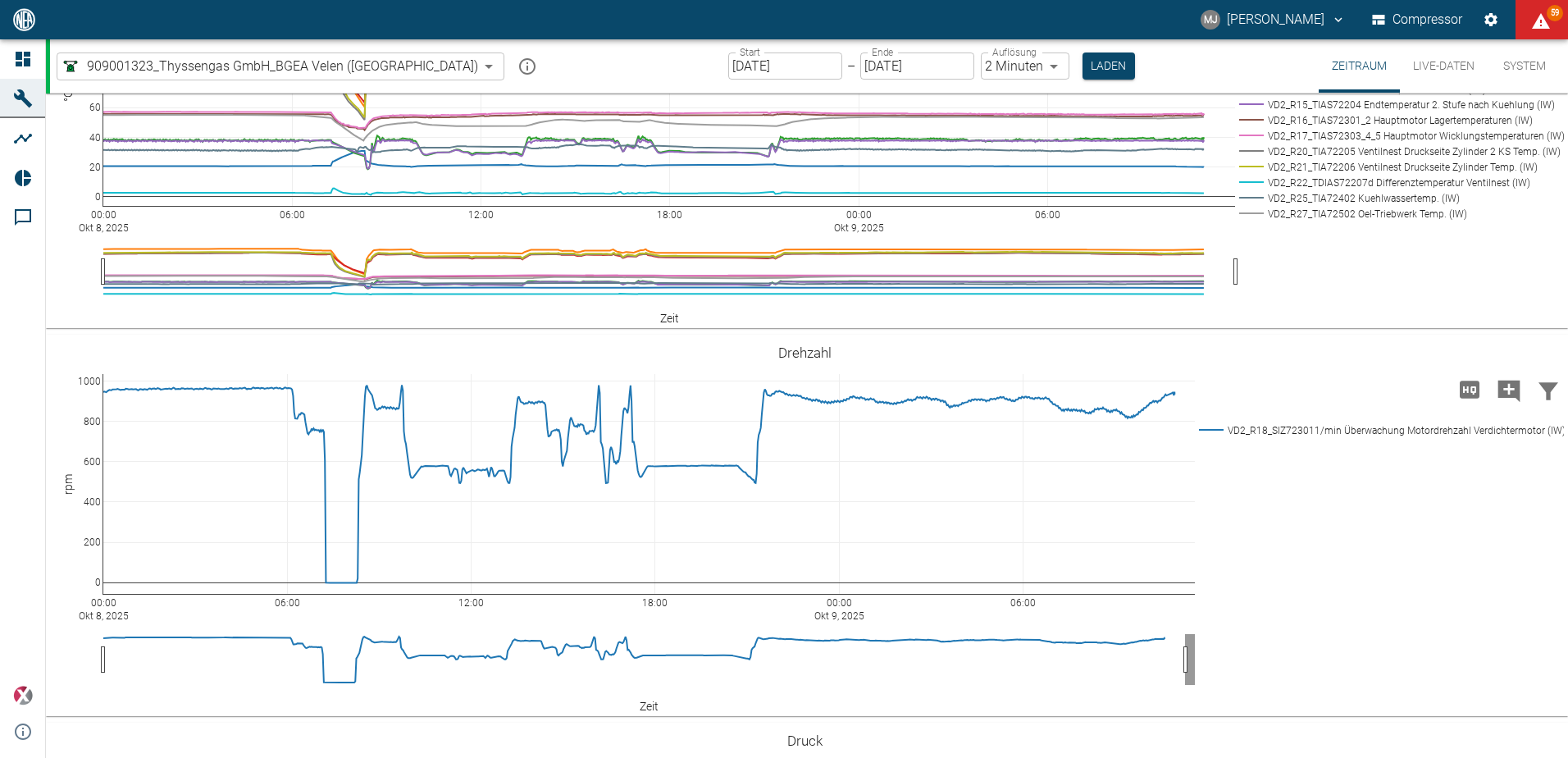
drag, startPoint x: 707, startPoint y: 665, endPoint x: 73, endPoint y: 685, distance: 634.3
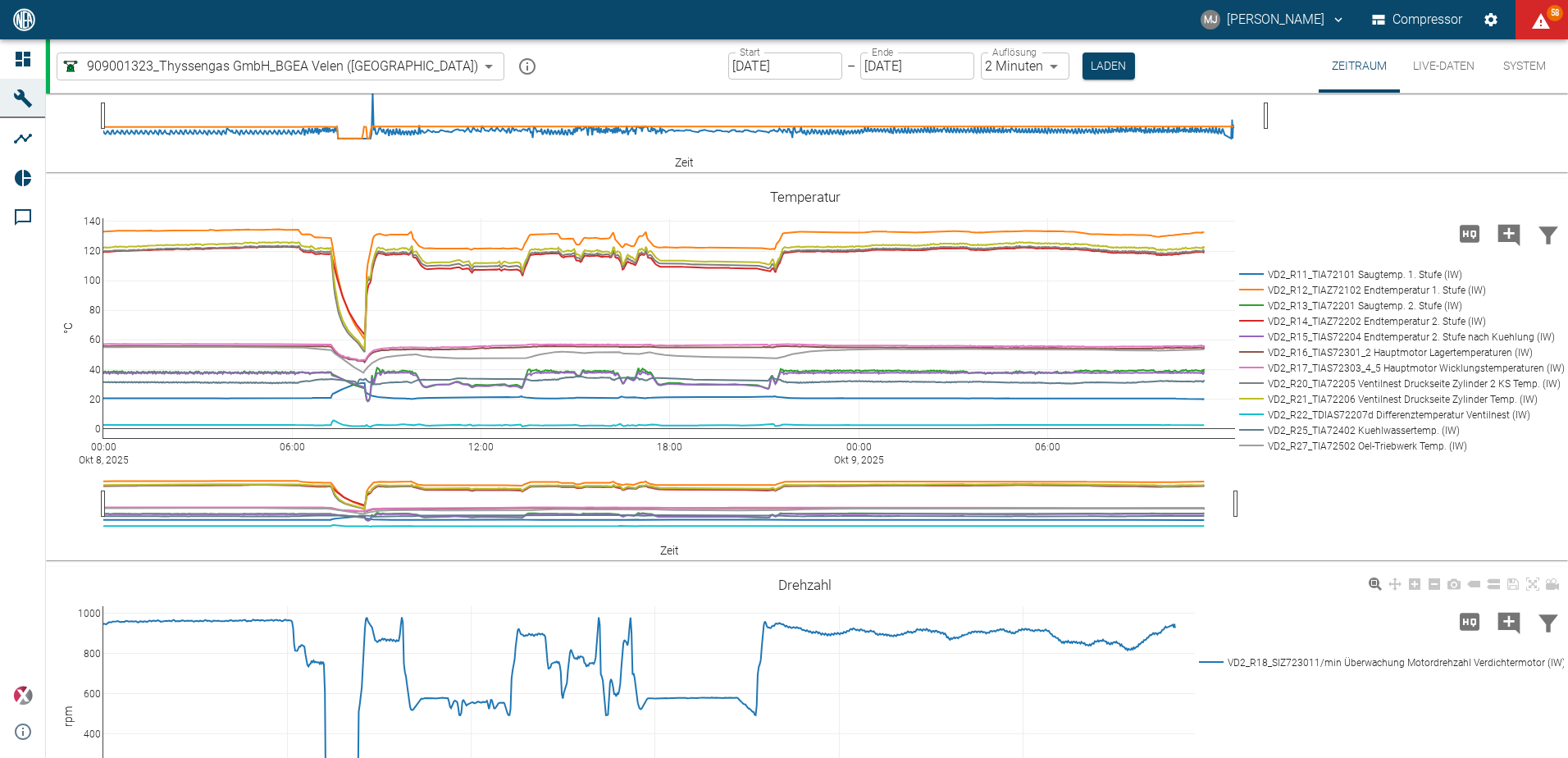
scroll to position [264, 0]
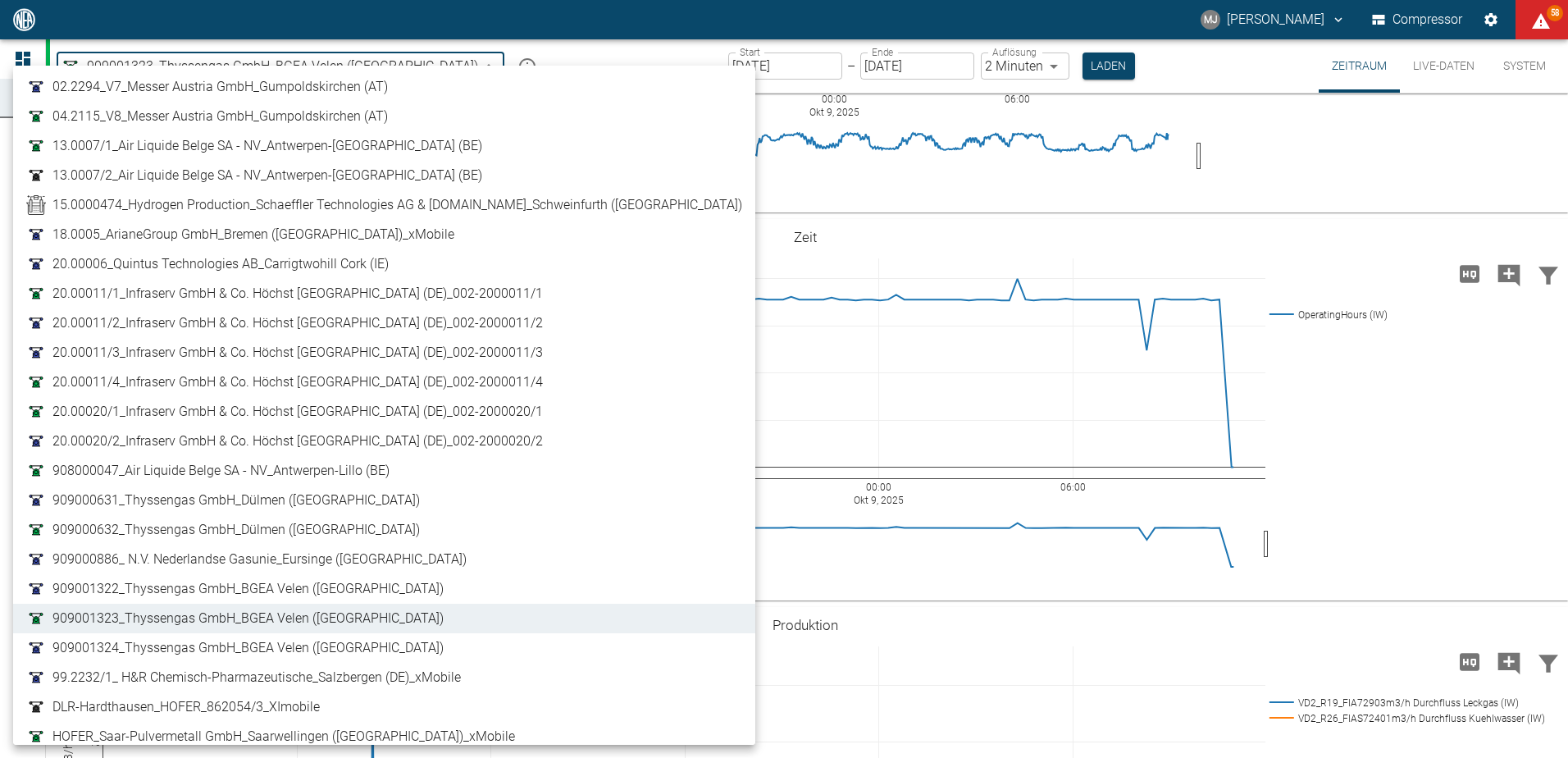
click at [348, 73] on body "[PERSON_NAME] Compressor 58 Dashboard Maschinen Analysen Reports Kommentare pow…" at bounding box center [784, 379] width 1568 height 758
click at [405, 588] on link "909001322_Thyssengas GmbH_BGEA Velen ([GEOGRAPHIC_DATA])" at bounding box center [384, 589] width 716 height 20
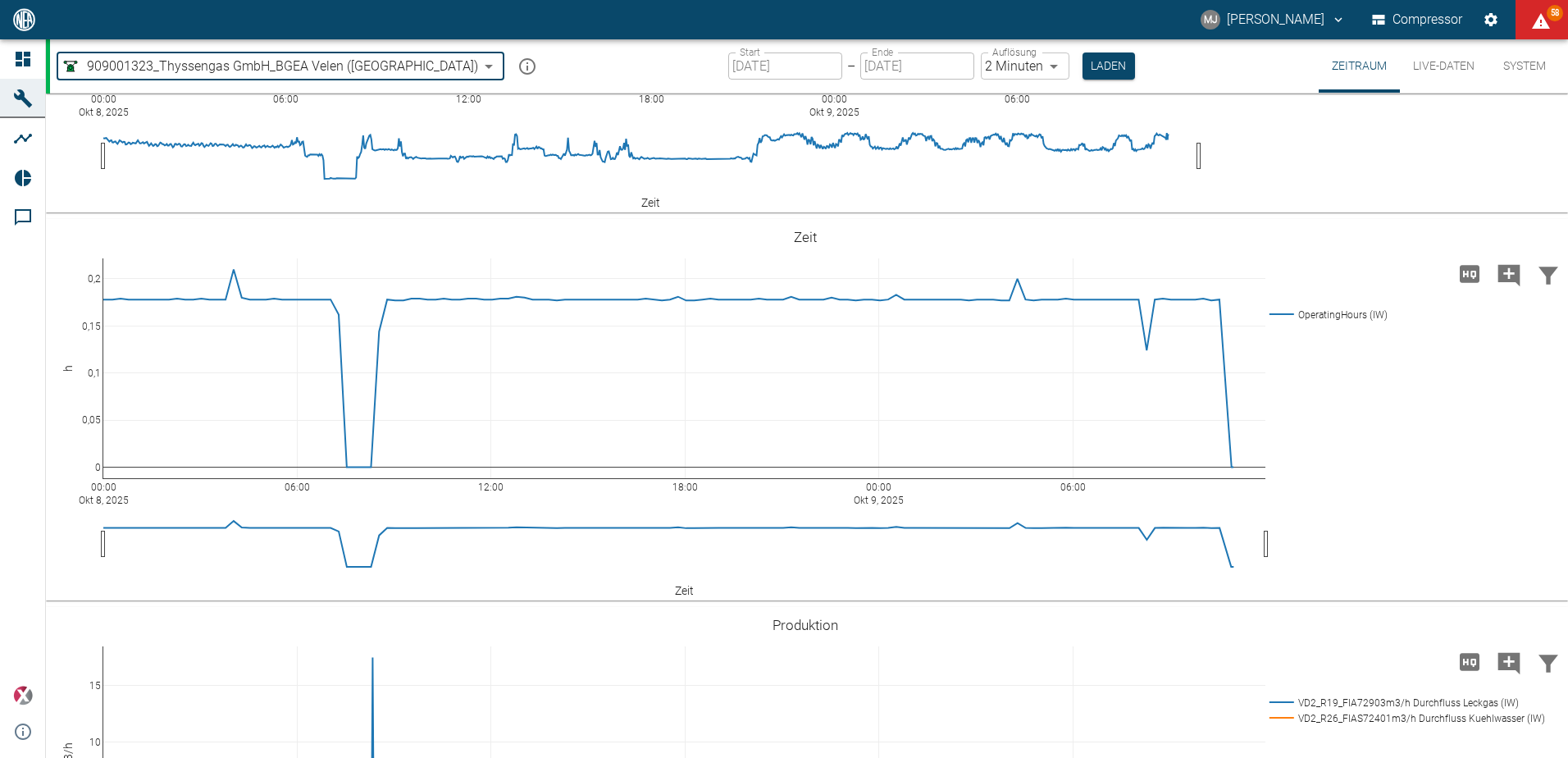
type input "259bb4d1-24a0-4d0a-9cdd-a1b37587fdca"
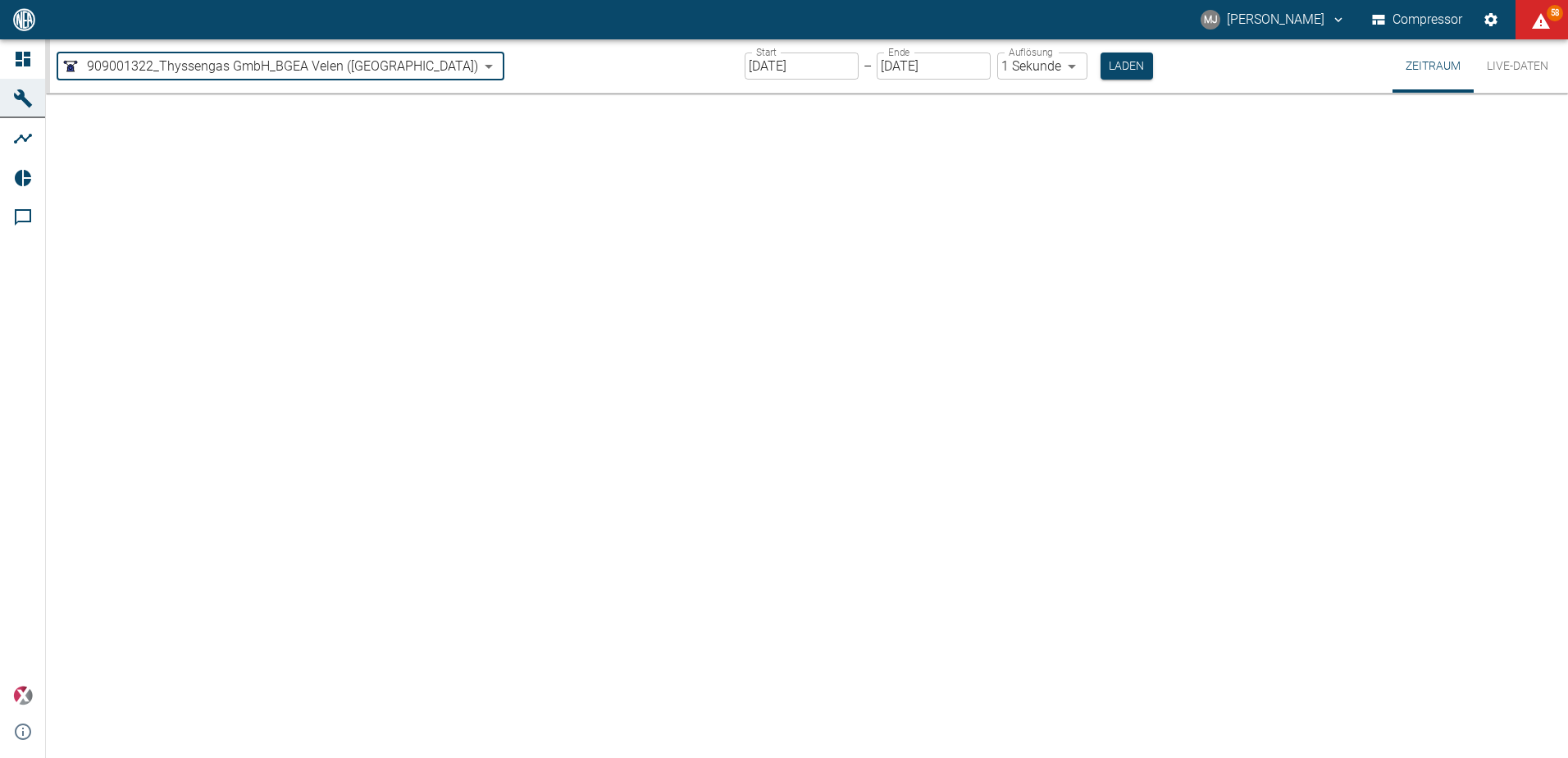
type input "[DATE]"
type input "1sec"
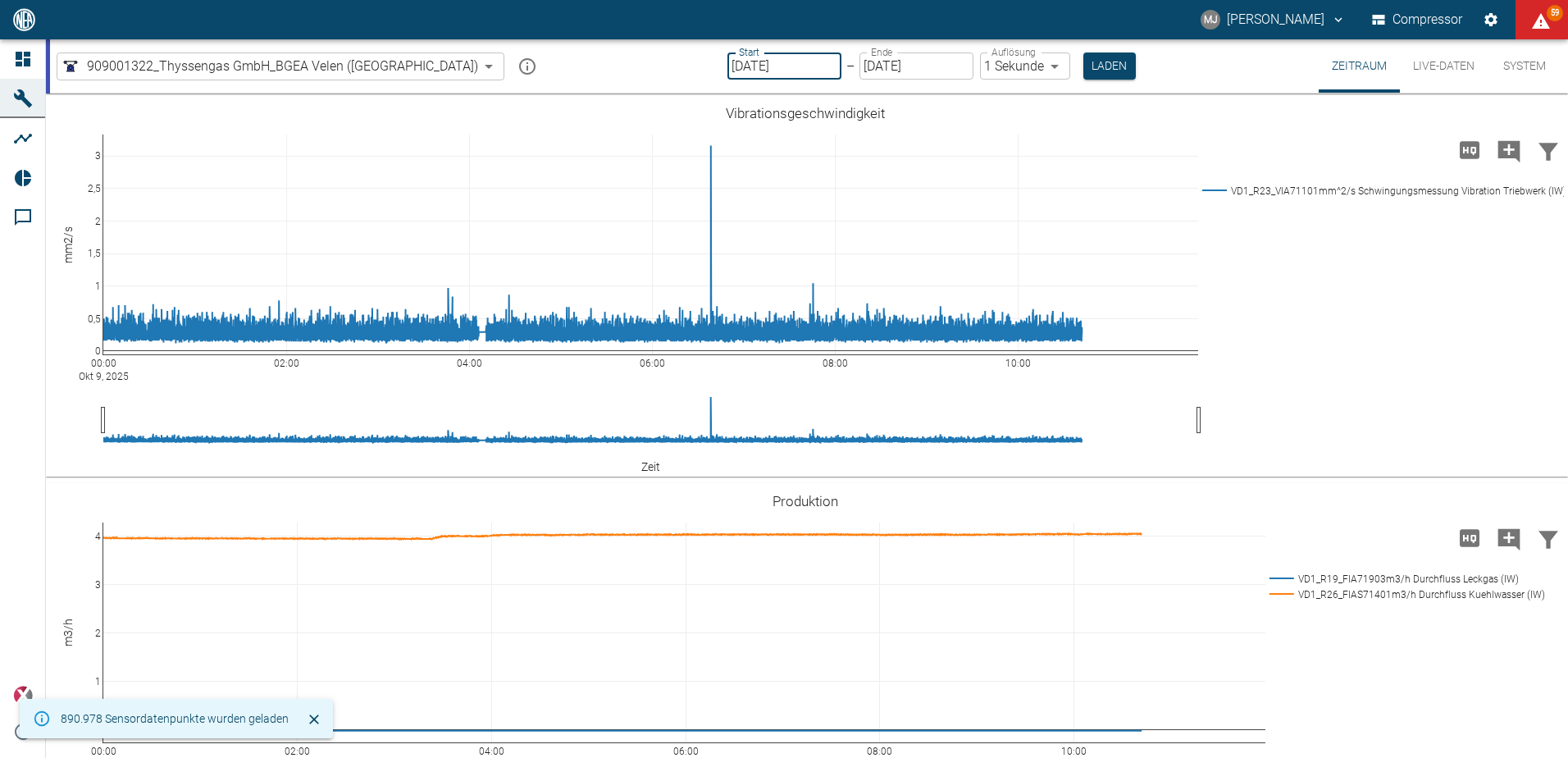
click at [741, 69] on input "[DATE]" at bounding box center [784, 66] width 114 height 27
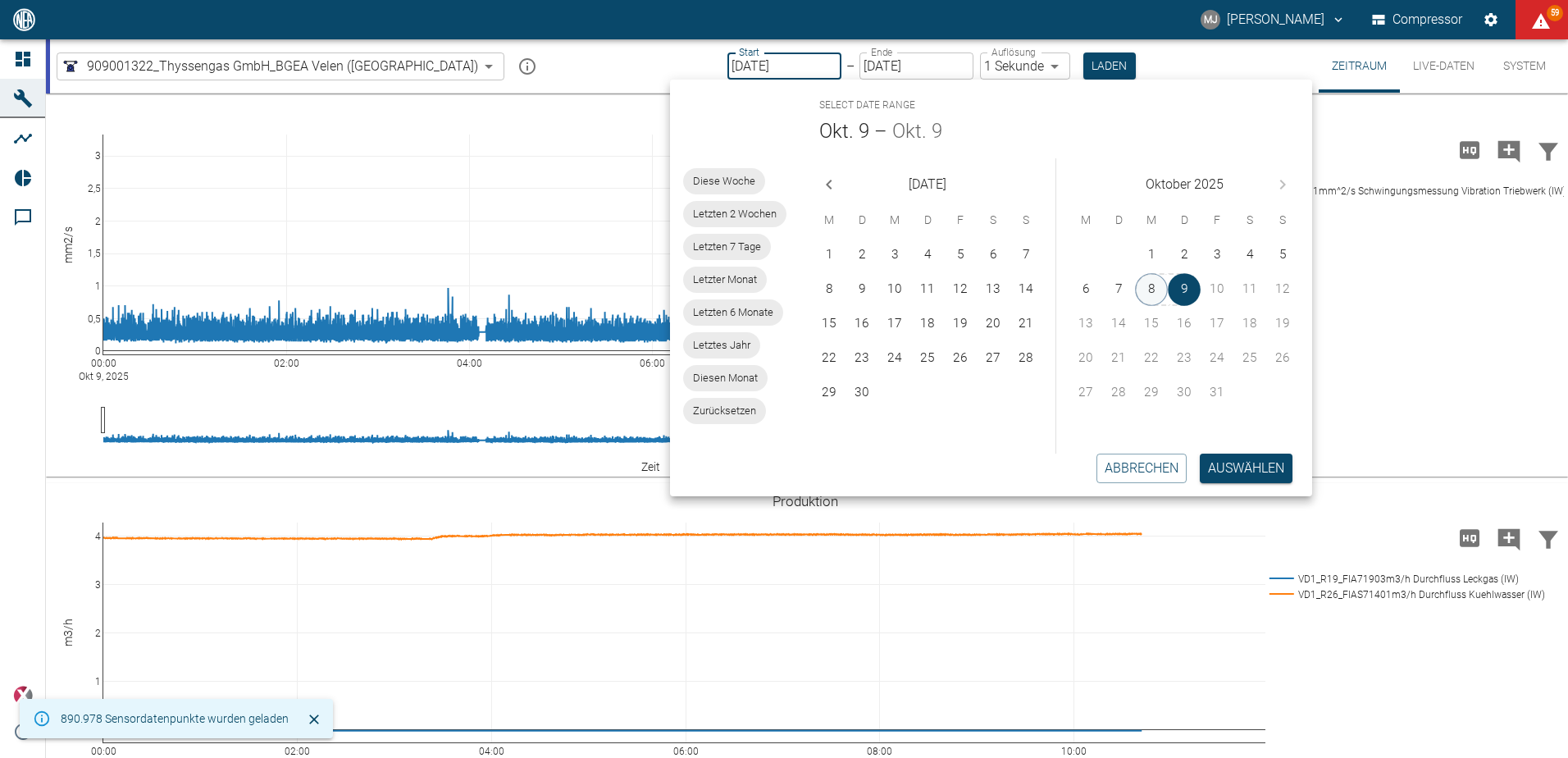
click at [1160, 301] on button "8" at bounding box center [1152, 289] width 33 height 33
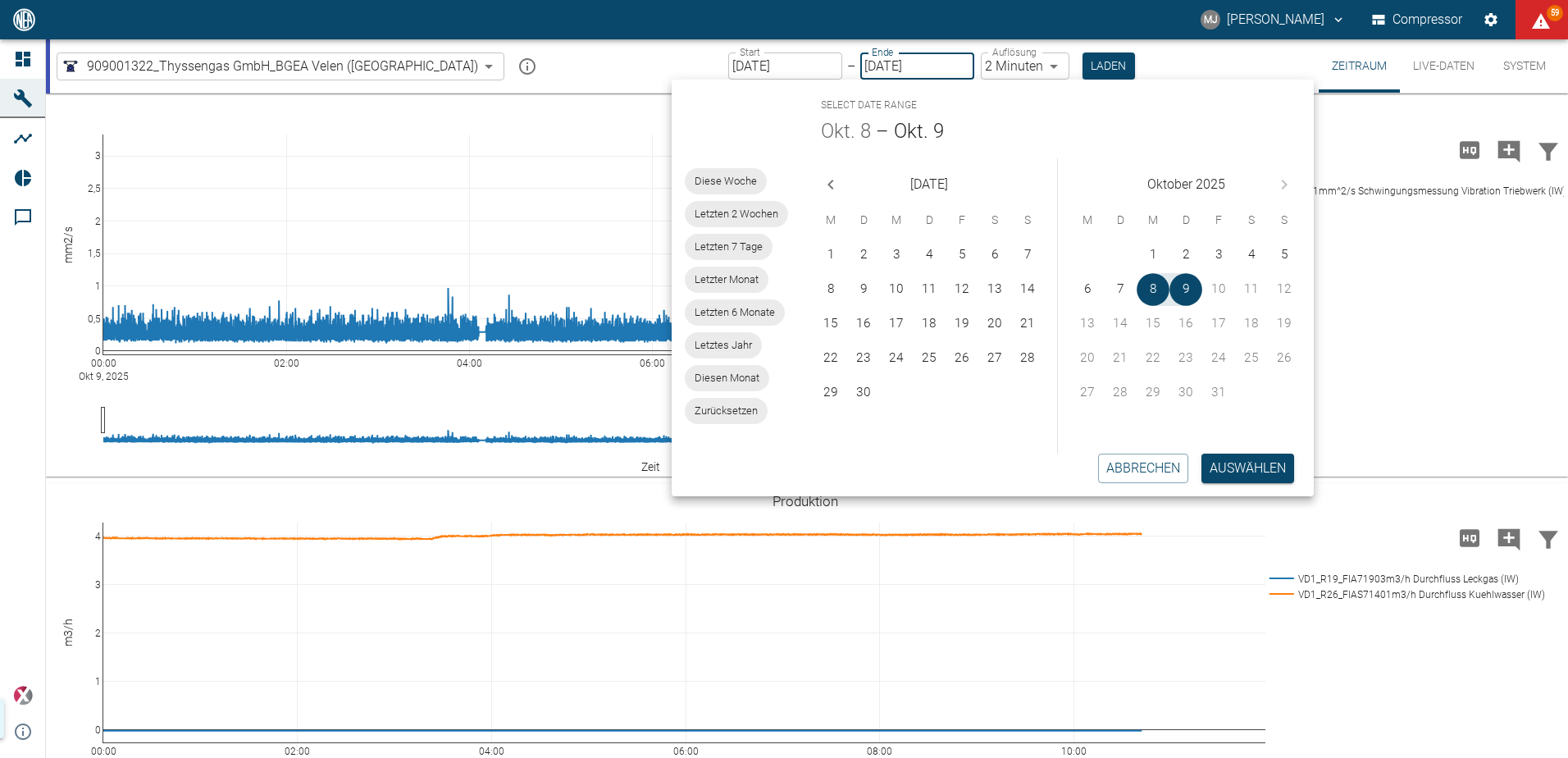
type input "[DATE]"
type input "2min"
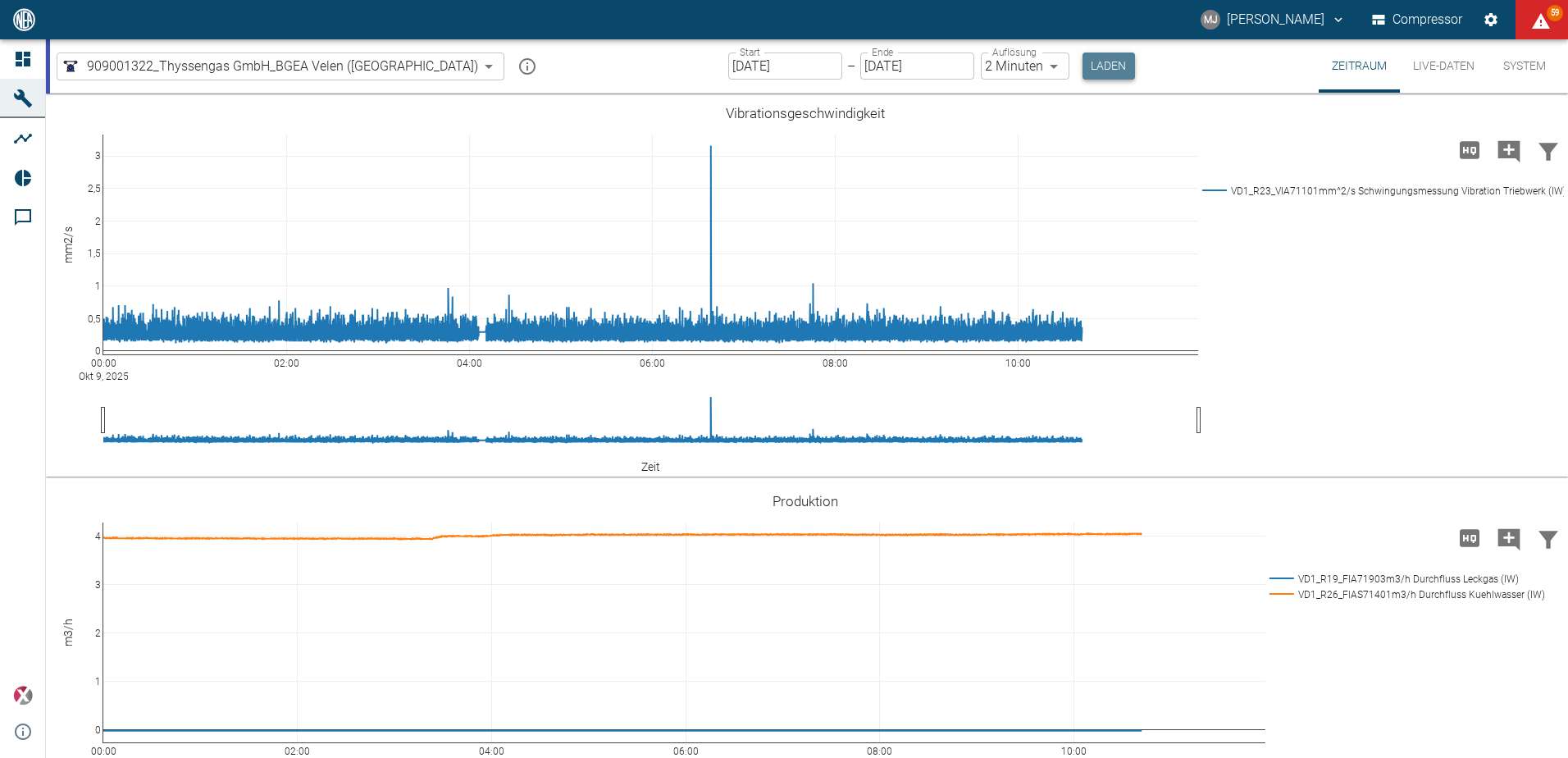
click at [1083, 67] on button "Laden" at bounding box center [1109, 66] width 53 height 27
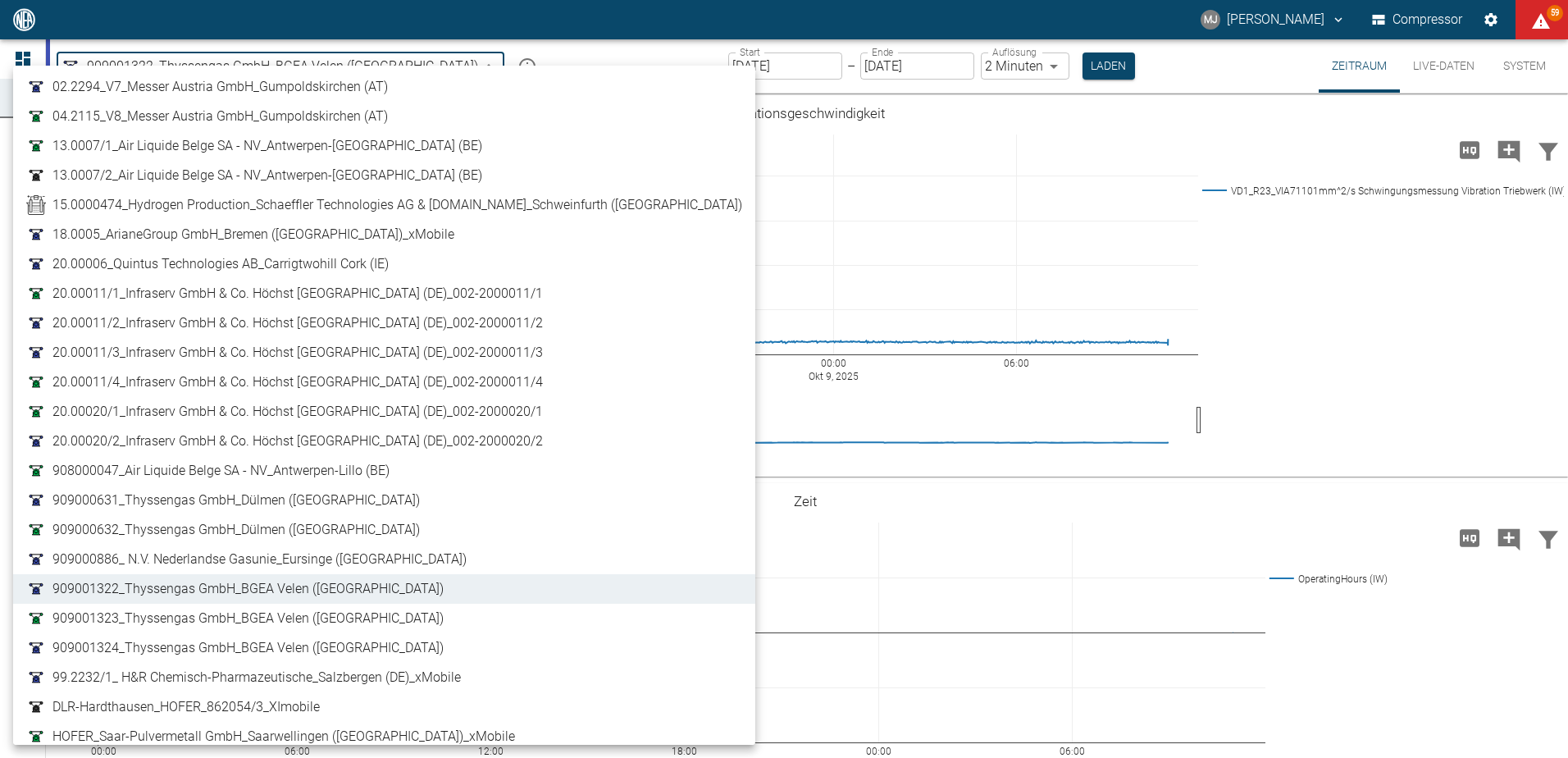
click at [306, 63] on body "[PERSON_NAME] Compressor 59 Dashboard Maschinen Analysen Reports Kommentare pow…" at bounding box center [784, 379] width 1568 height 758
click at [287, 502] on span "909000631_Thyssengas GmbH_Dülmen ([GEOGRAPHIC_DATA])" at bounding box center [236, 500] width 368 height 20
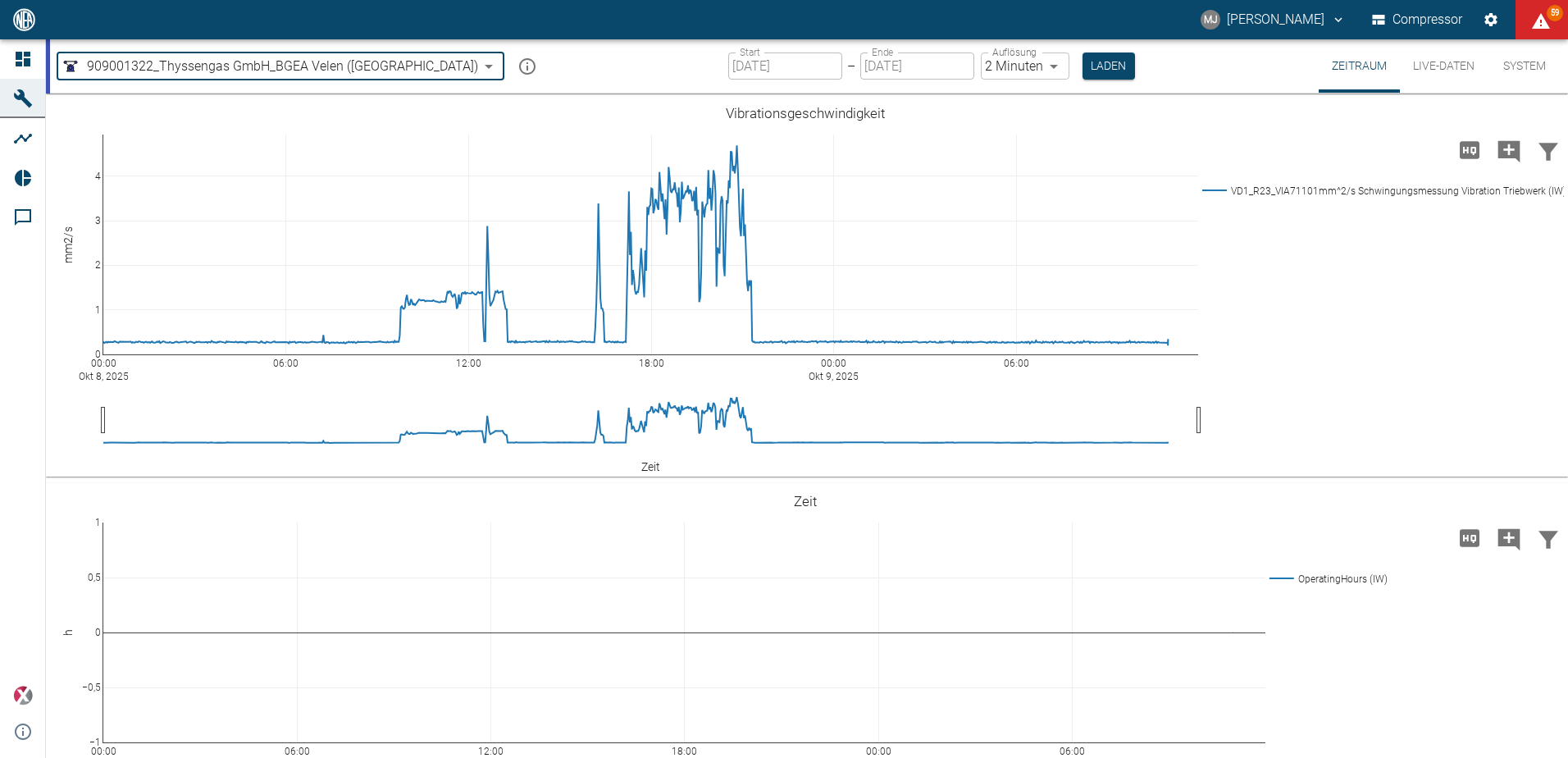
type input "a6252582-01dd-49cb-8dbe-0742b28bc007"
type input "[DATE]"
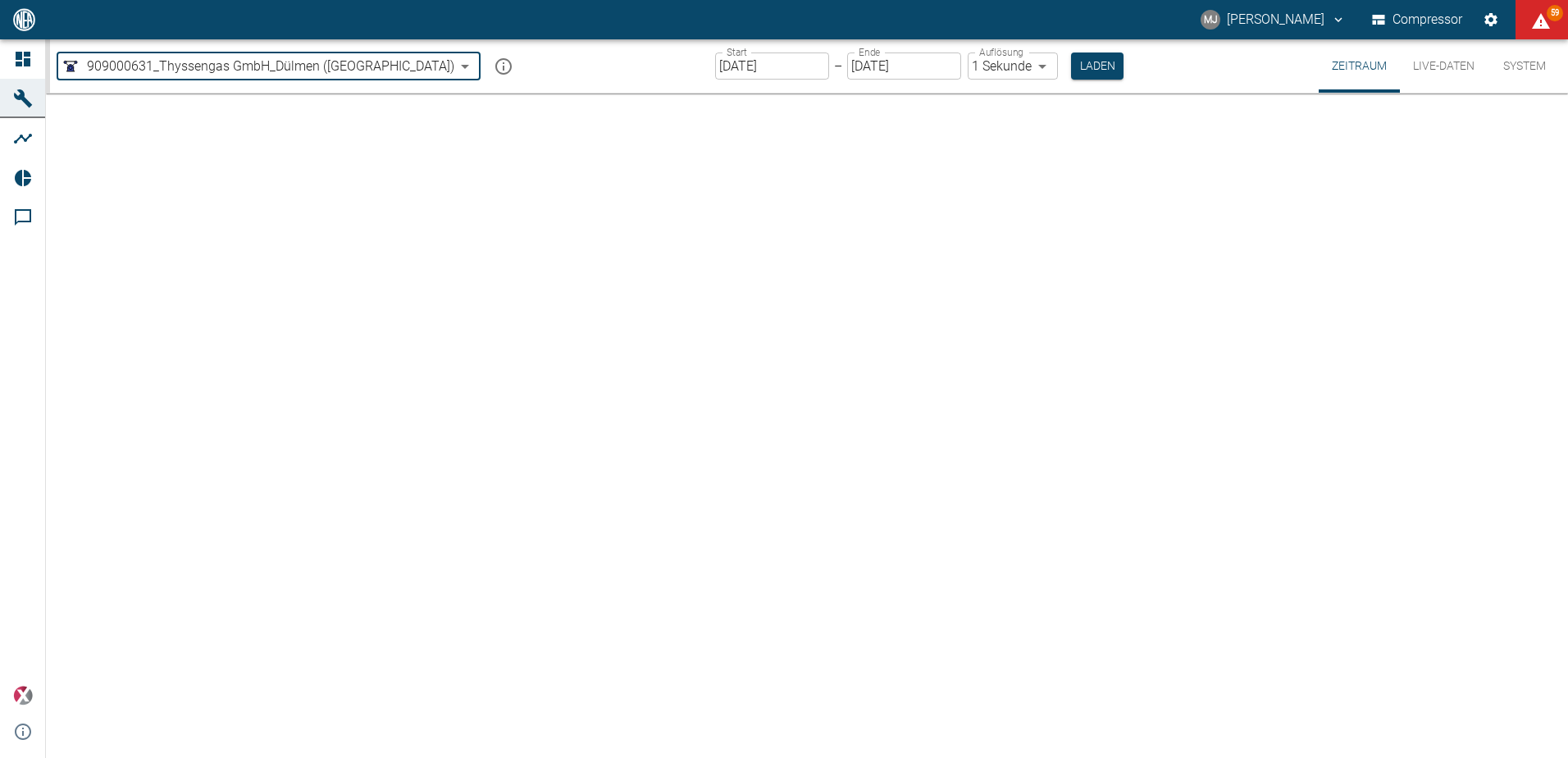
type input "2min"
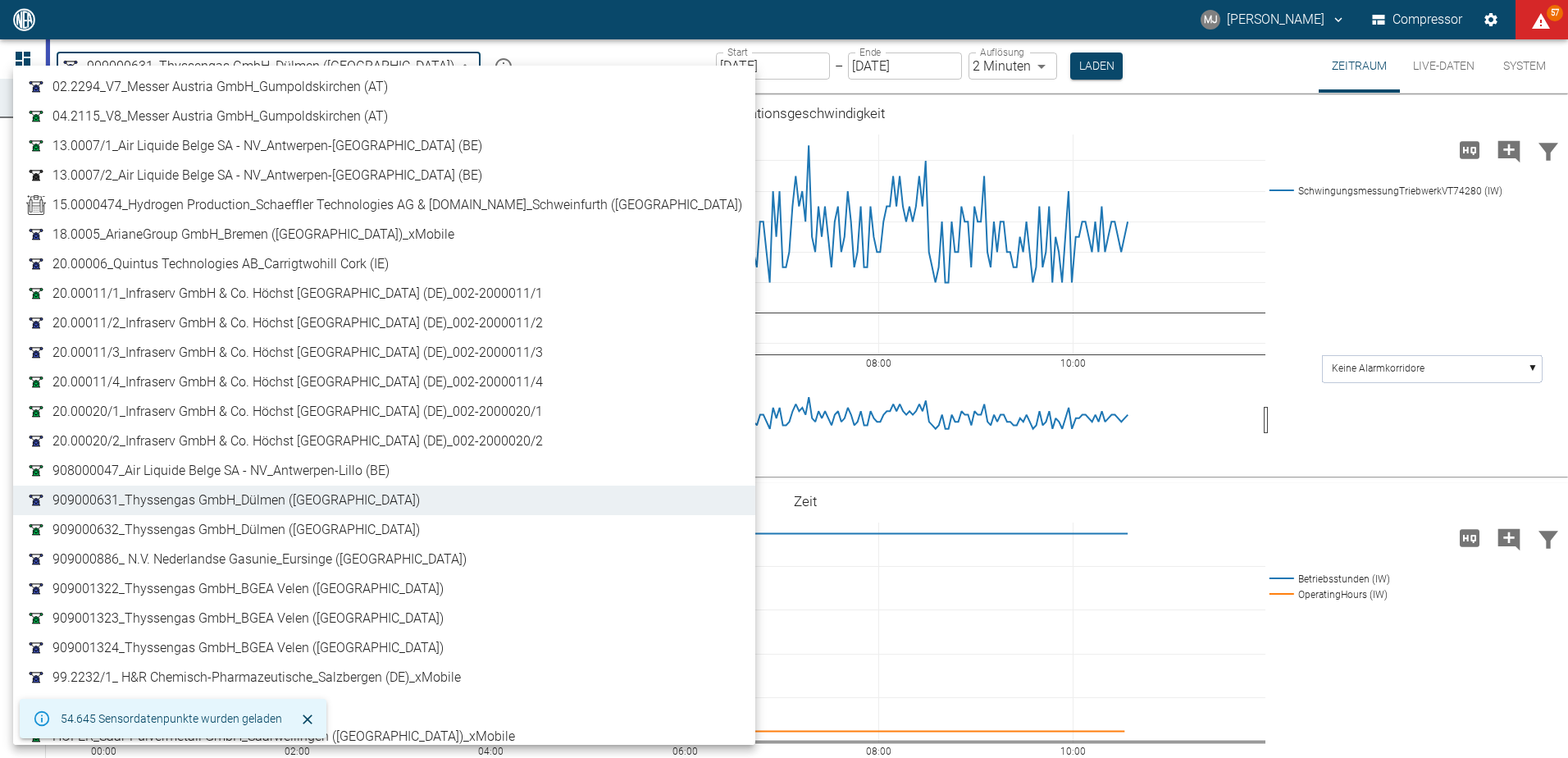
click at [306, 57] on body "[PERSON_NAME] Compressor 57 Dashboard Maschinen Analysen Reports Kommentare pow…" at bounding box center [784, 379] width 1568 height 758
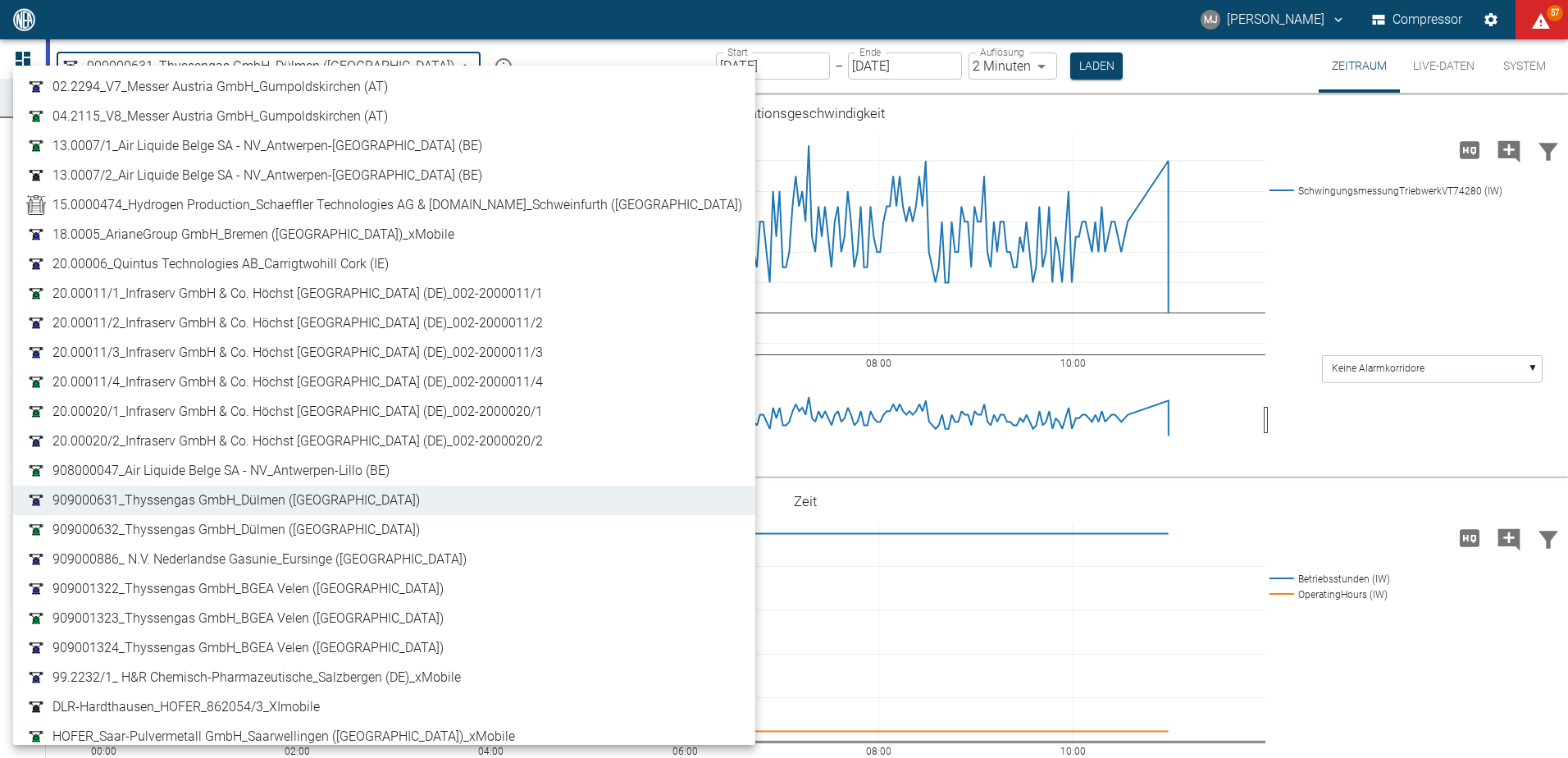
click at [381, 524] on link "909000632_Thyssengas GmbH_Dülmen ([GEOGRAPHIC_DATA])" at bounding box center [384, 529] width 716 height 20
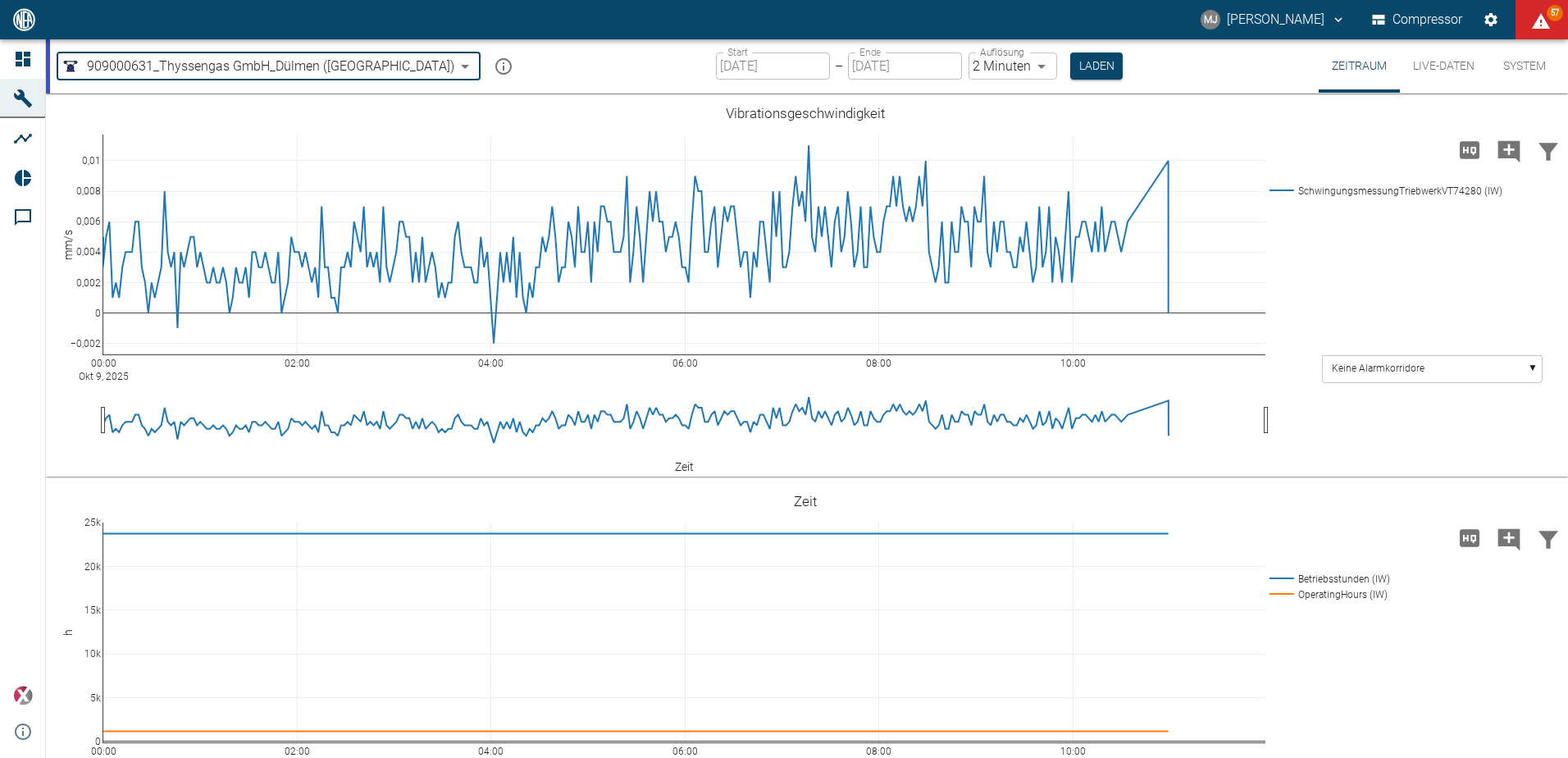
type input "0b3426b3-94af-4b8c-89c1-da57493c099a"
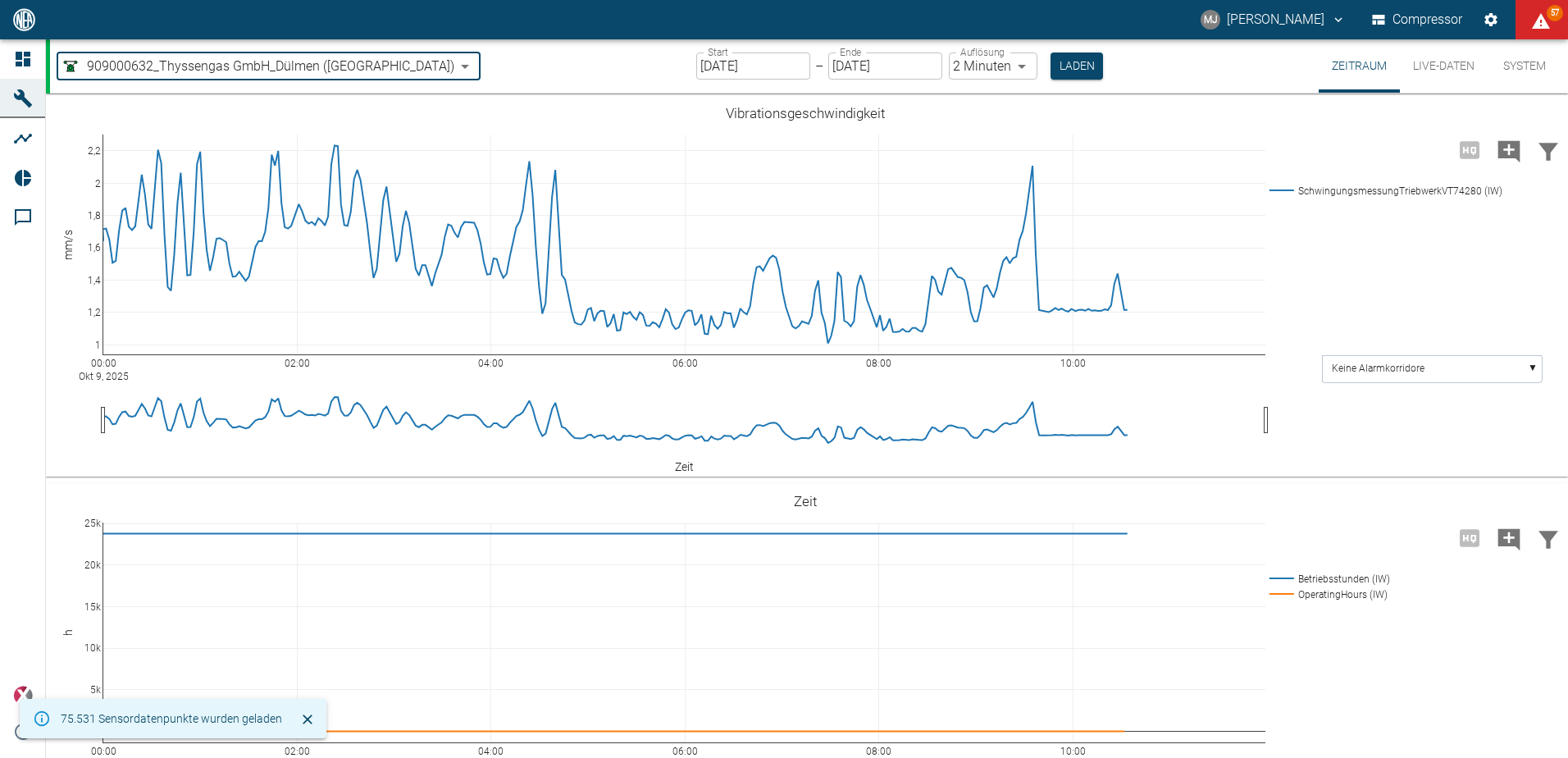
type input "2min"
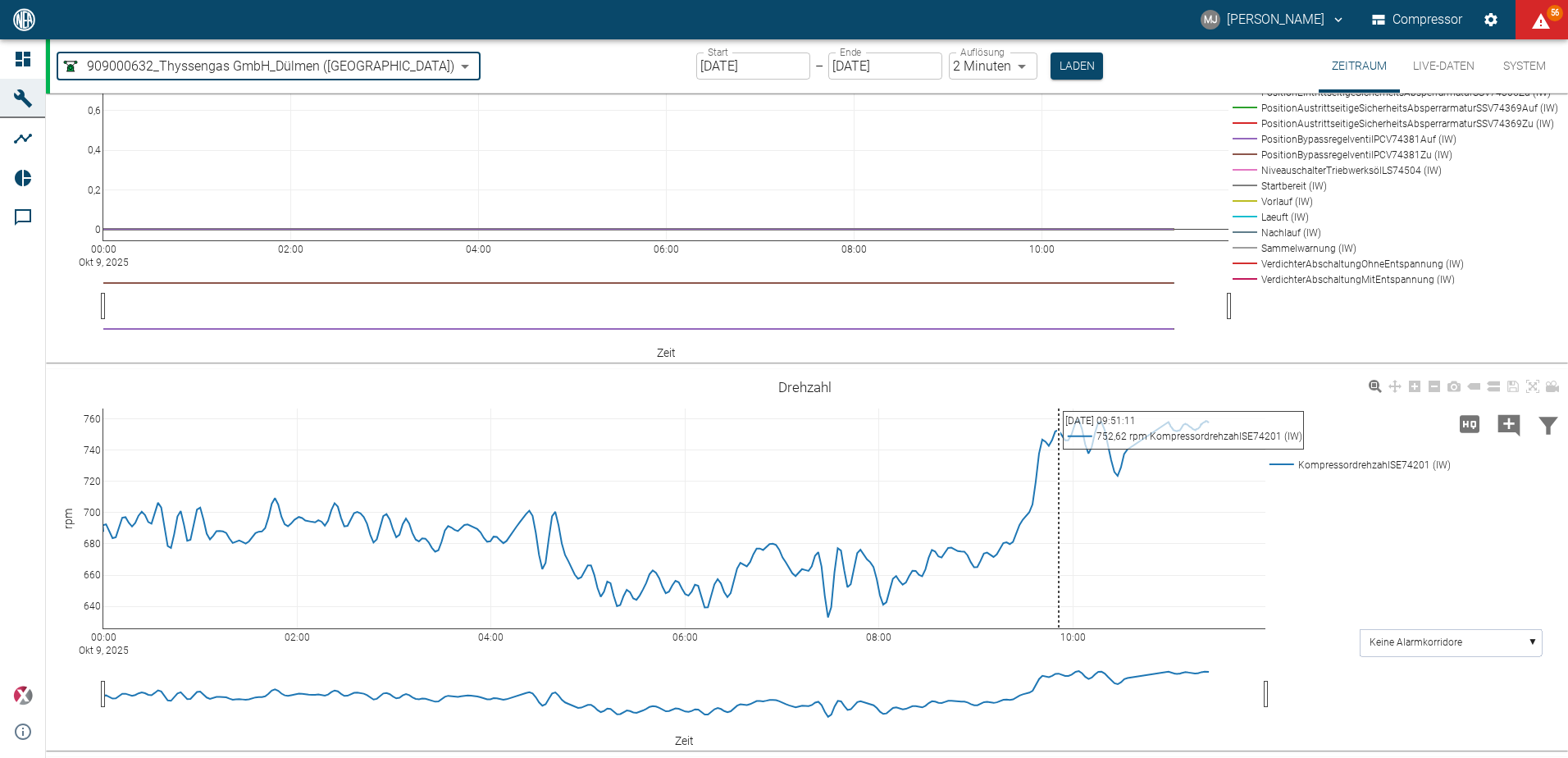
scroll to position [2070, 0]
